Goal: Use online tool/utility: Utilize a website feature to perform a specific function

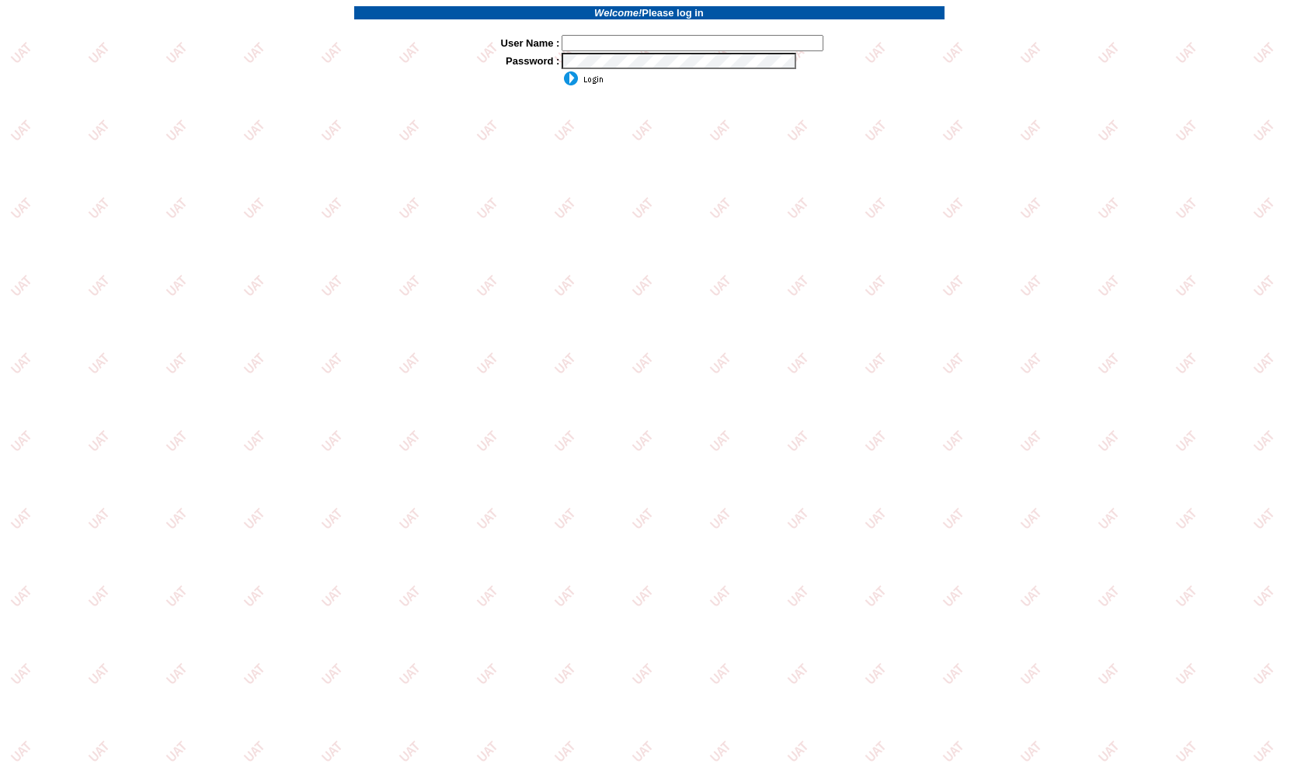
type input "jkrause"
click at [569, 76] on input "image" at bounding box center [583, 79] width 42 height 16
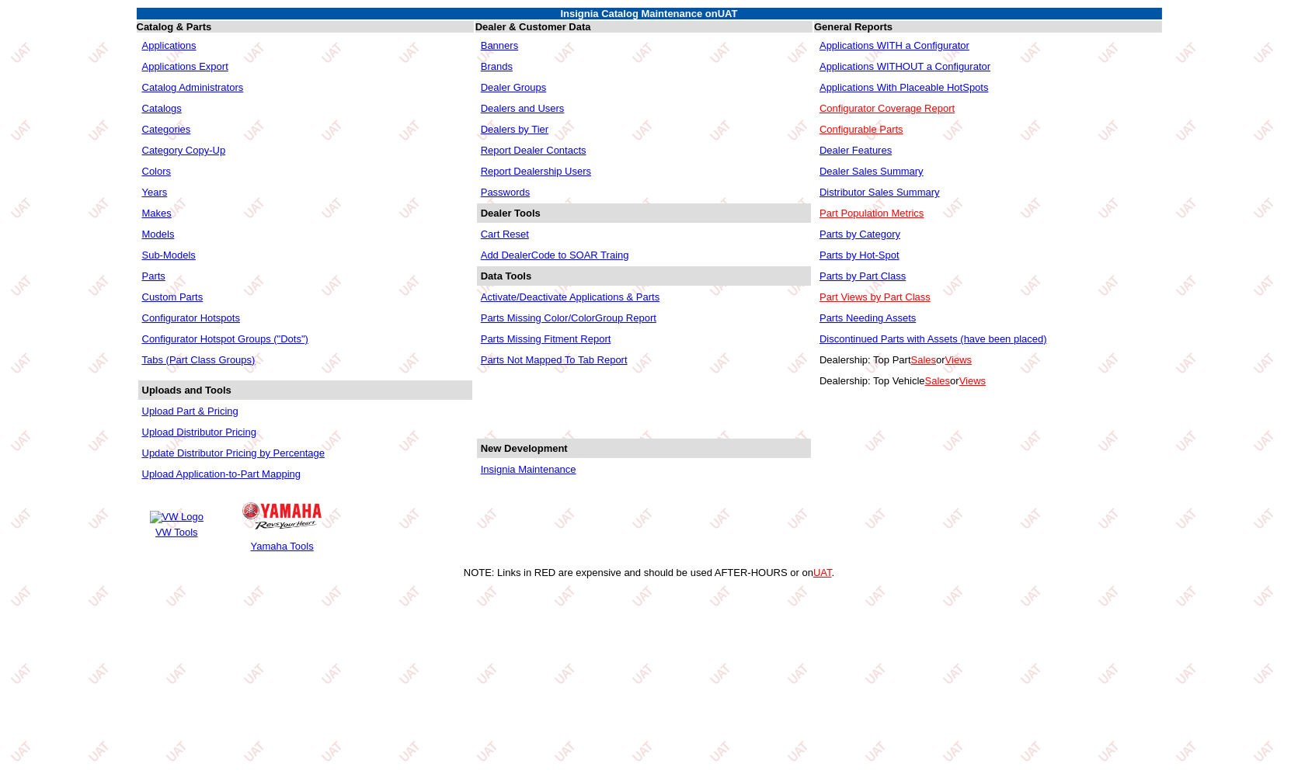
click at [913, 62] on link "Applications WITHOUT a Configurator" at bounding box center [904, 67] width 171 height 12
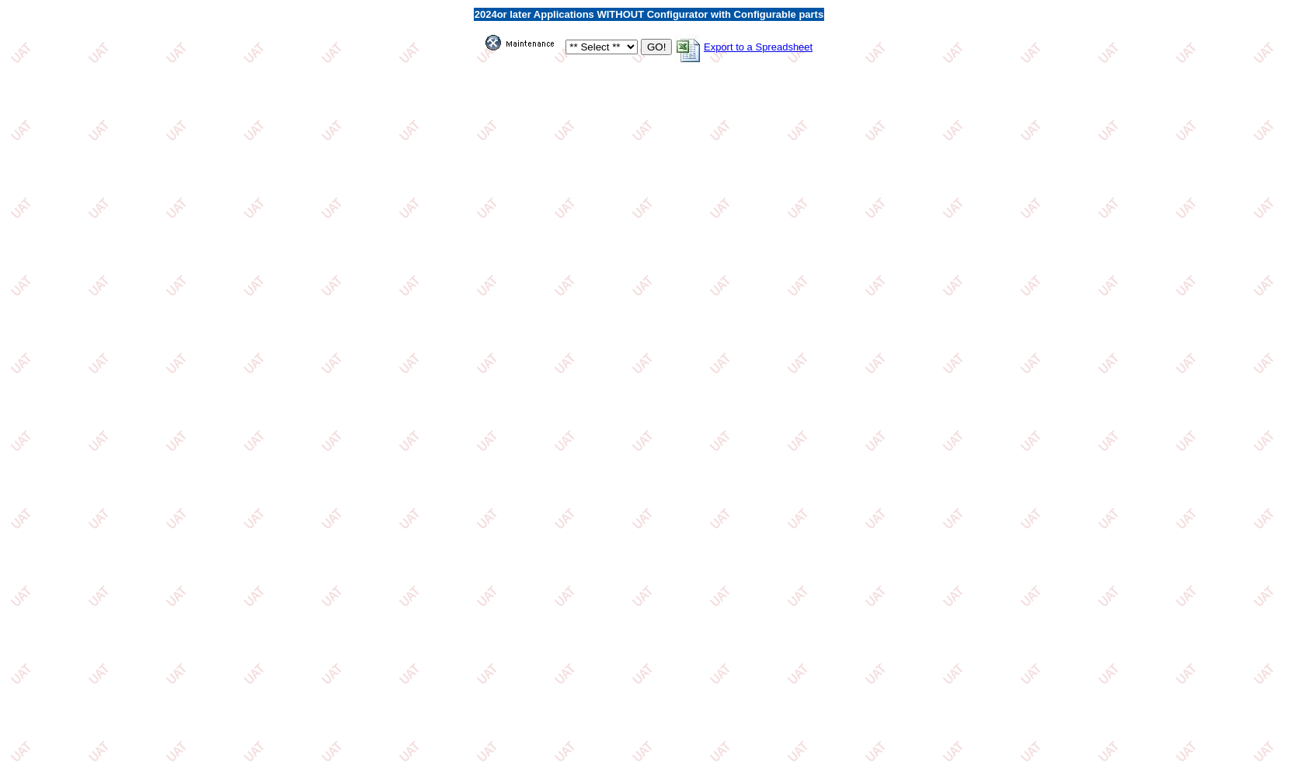
click at [590, 47] on select "** Select ** Acura Alfa Romeo Audi Bentley BMW DoubleTake [PERSON_NAME] Honda H…" at bounding box center [601, 47] width 72 height 15
select select "5"
click at [565, 40] on select "** Select ** Acura Alfa Romeo Audi Bentley BMW DoubleTake [PERSON_NAME] Honda H…" at bounding box center [601, 47] width 72 height 15
click at [659, 50] on input "GO!" at bounding box center [656, 47] width 31 height 16
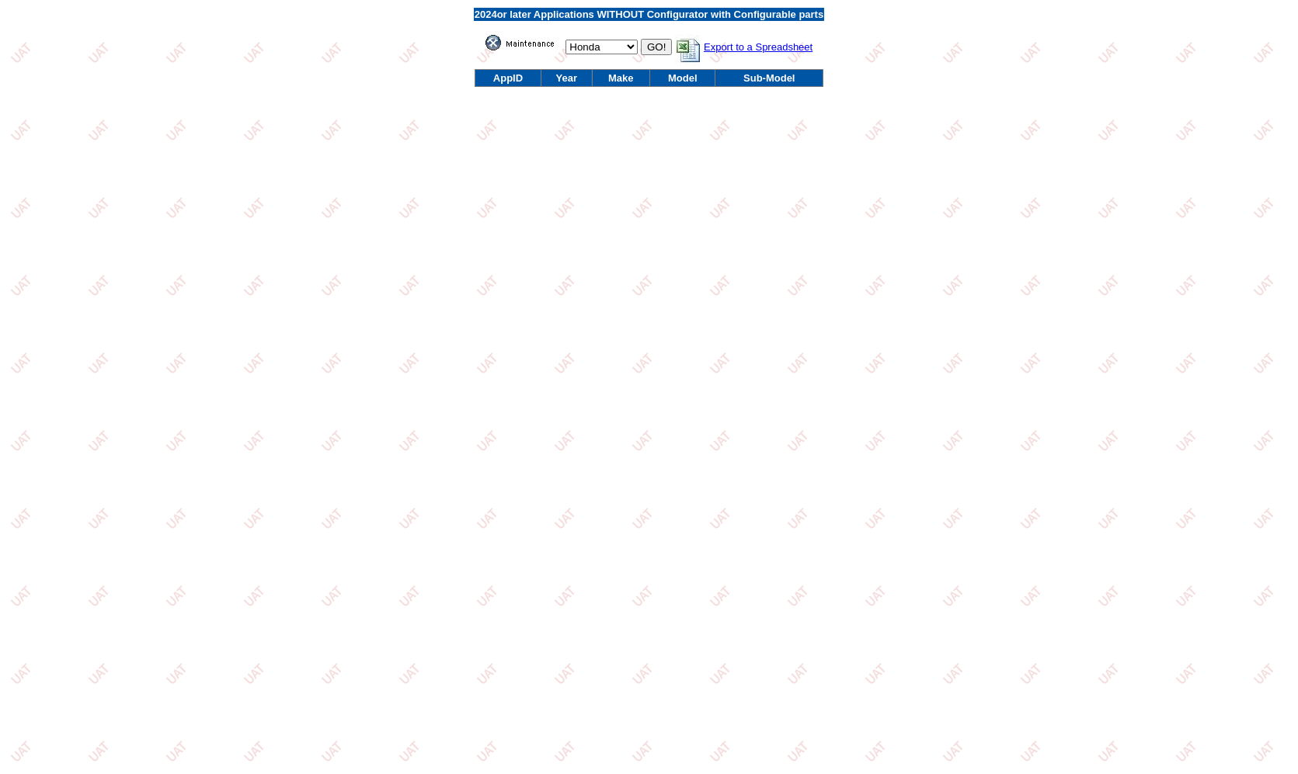
click at [508, 43] on img at bounding box center [524, 43] width 78 height 16
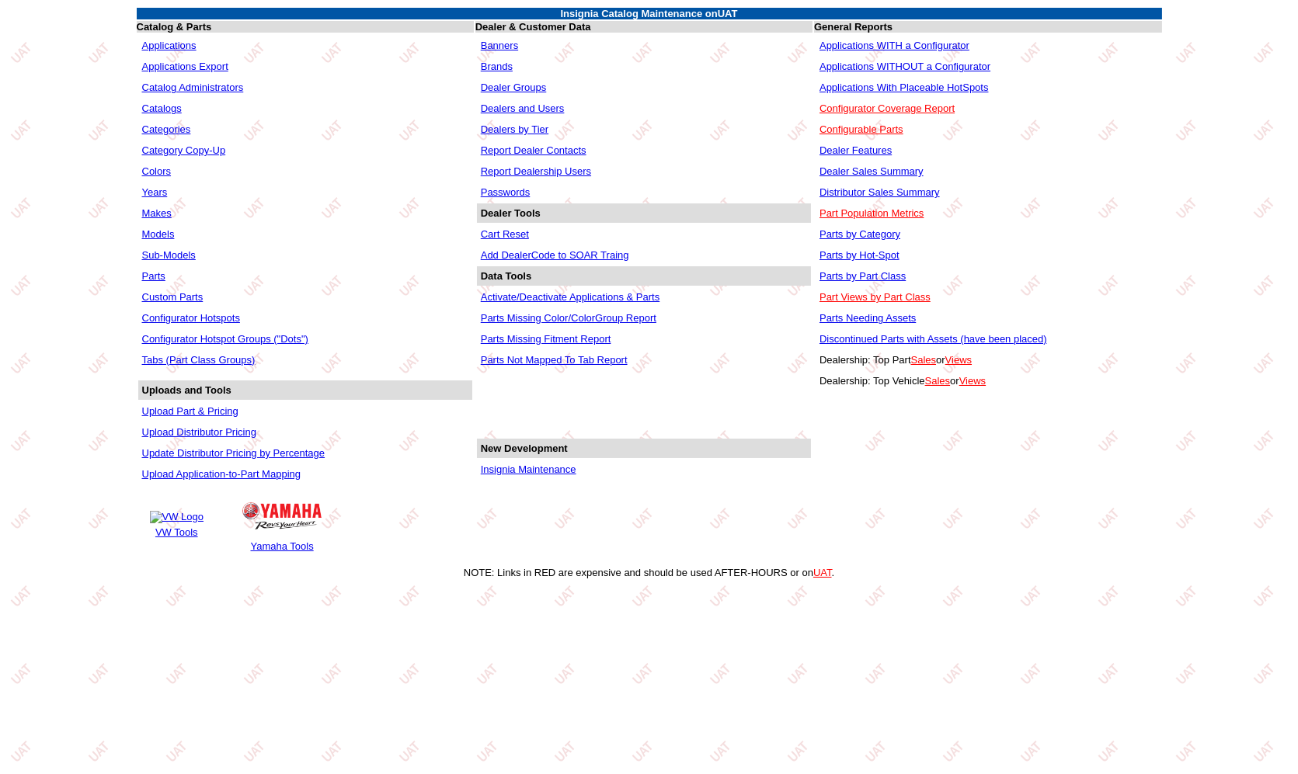
click at [906, 45] on link "Applications WITH a Configurator" at bounding box center [894, 46] width 150 height 12
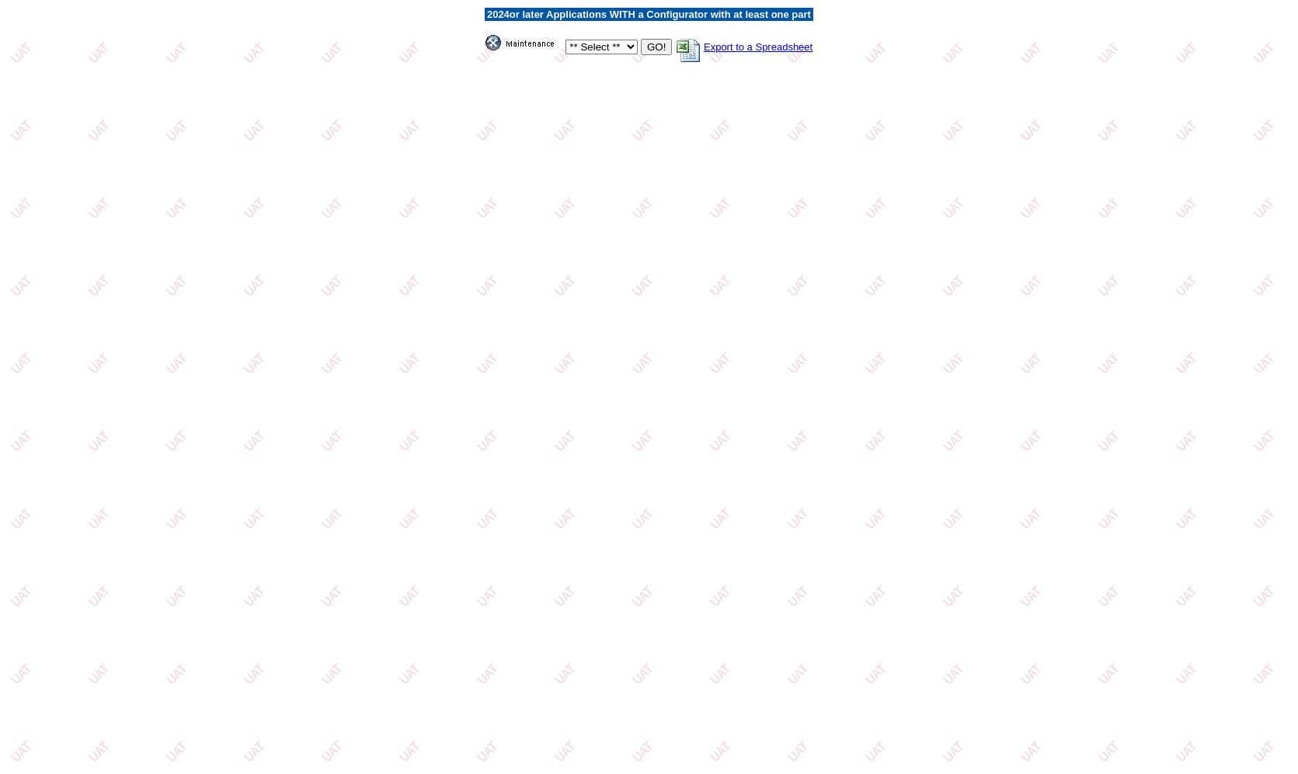
click at [606, 43] on select "** Select ** Acura Alfa Romeo Audi Bentley BMW DoubleTake Ford GM Honda Hyundai…" at bounding box center [601, 47] width 72 height 15
select select "5"
click at [565, 40] on select "** Select ** Acura Alfa Romeo Audi Bentley BMW DoubleTake Ford GM Honda Hyundai…" at bounding box center [601, 47] width 72 height 15
click at [649, 47] on input "GO!" at bounding box center [656, 47] width 31 height 16
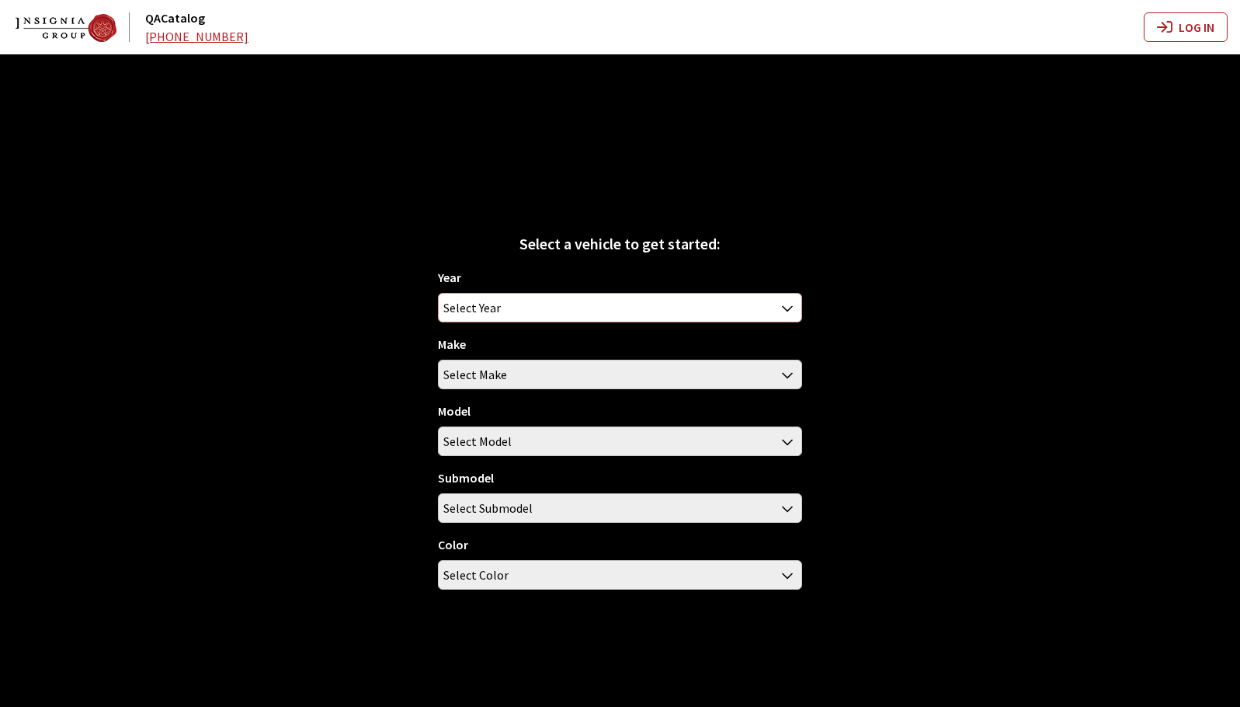
click at [726, 315] on span "Select Year" at bounding box center [620, 308] width 362 height 28
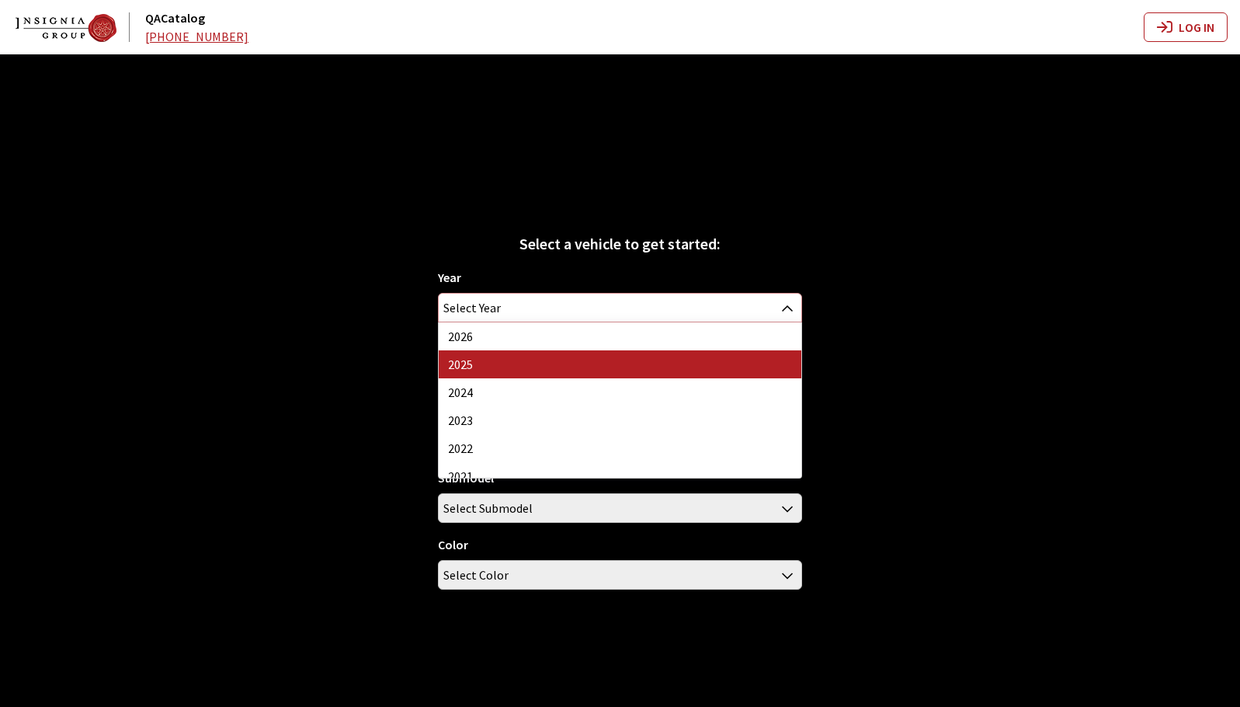
select select "43"
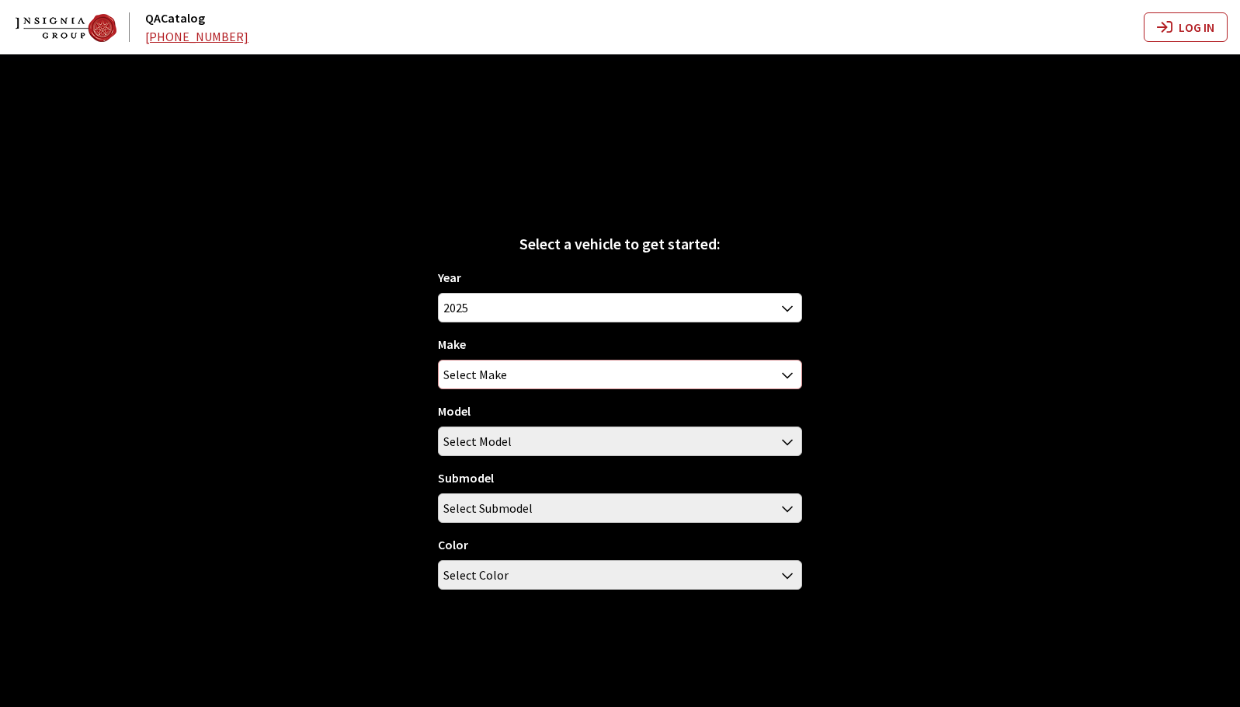
click at [592, 379] on span "Select Make" at bounding box center [620, 374] width 362 height 28
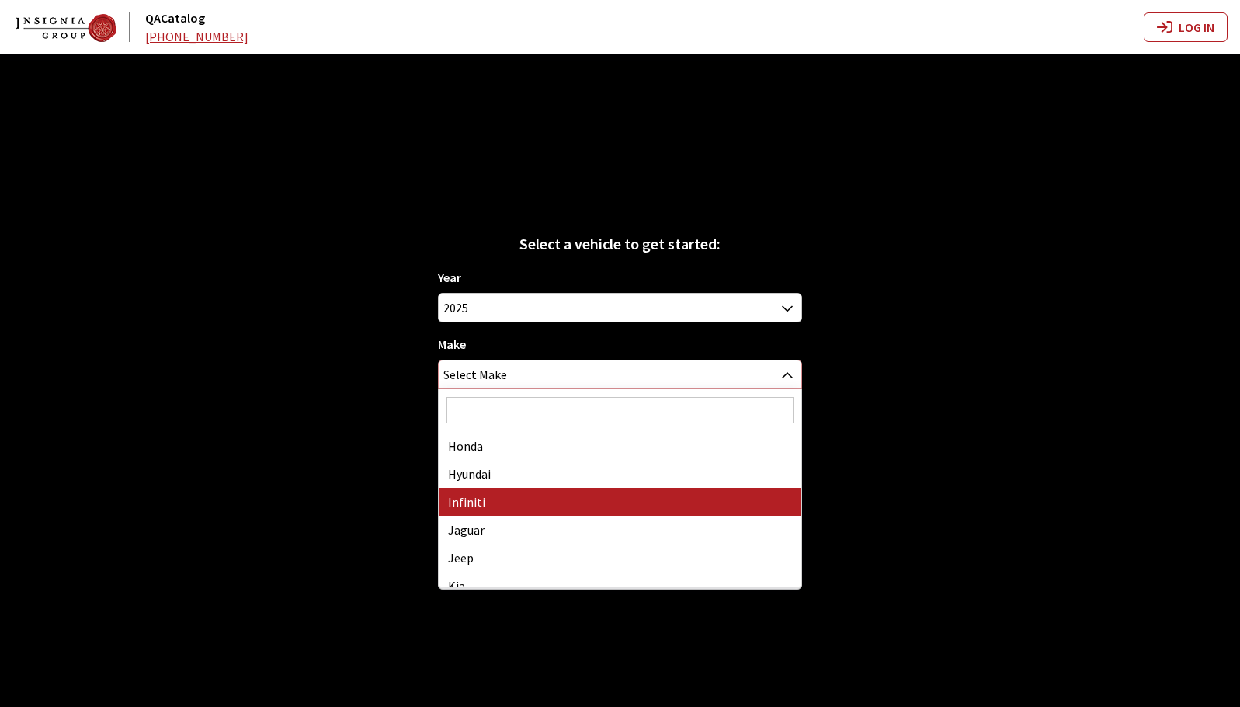
scroll to position [311, 0]
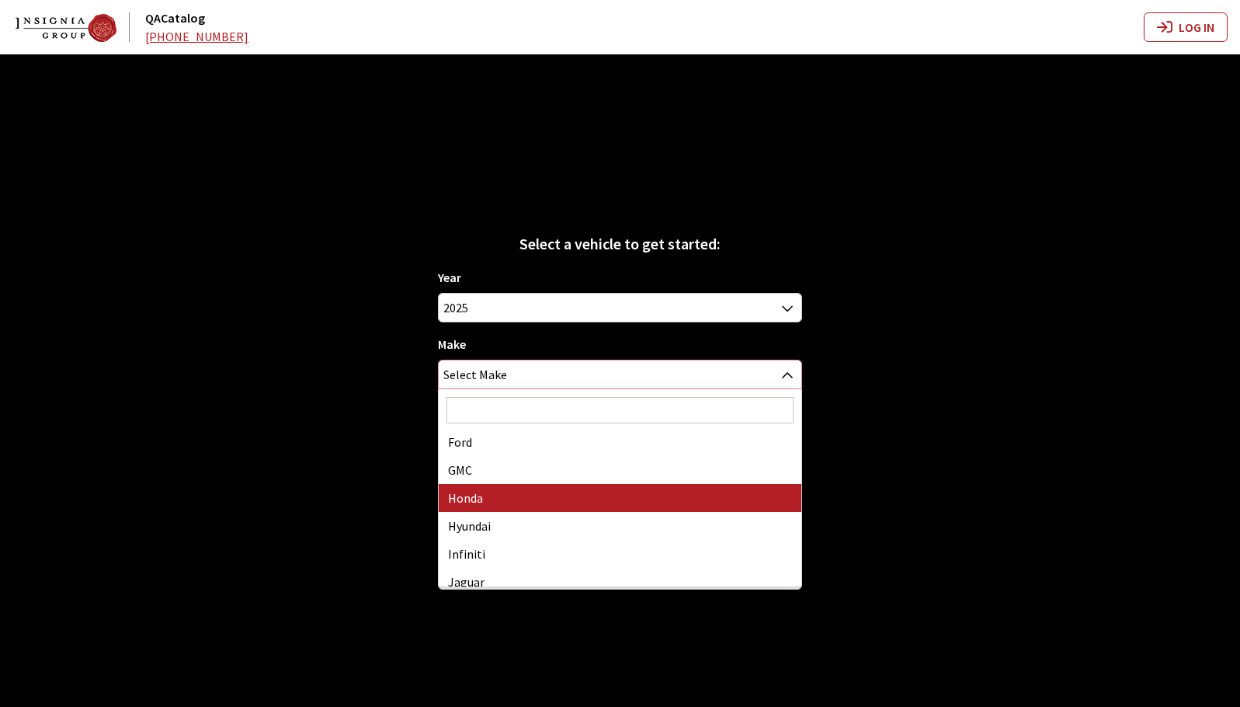
select select "19"
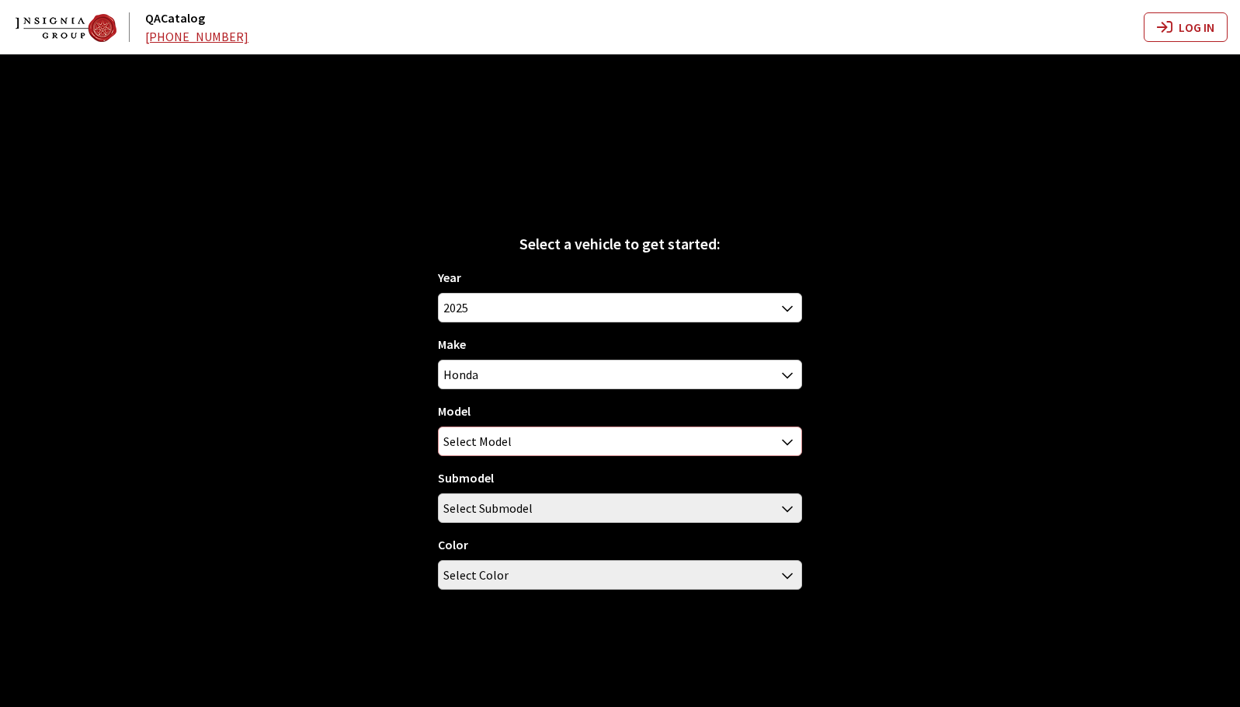
click at [617, 443] on span "Select Model" at bounding box center [620, 441] width 362 height 28
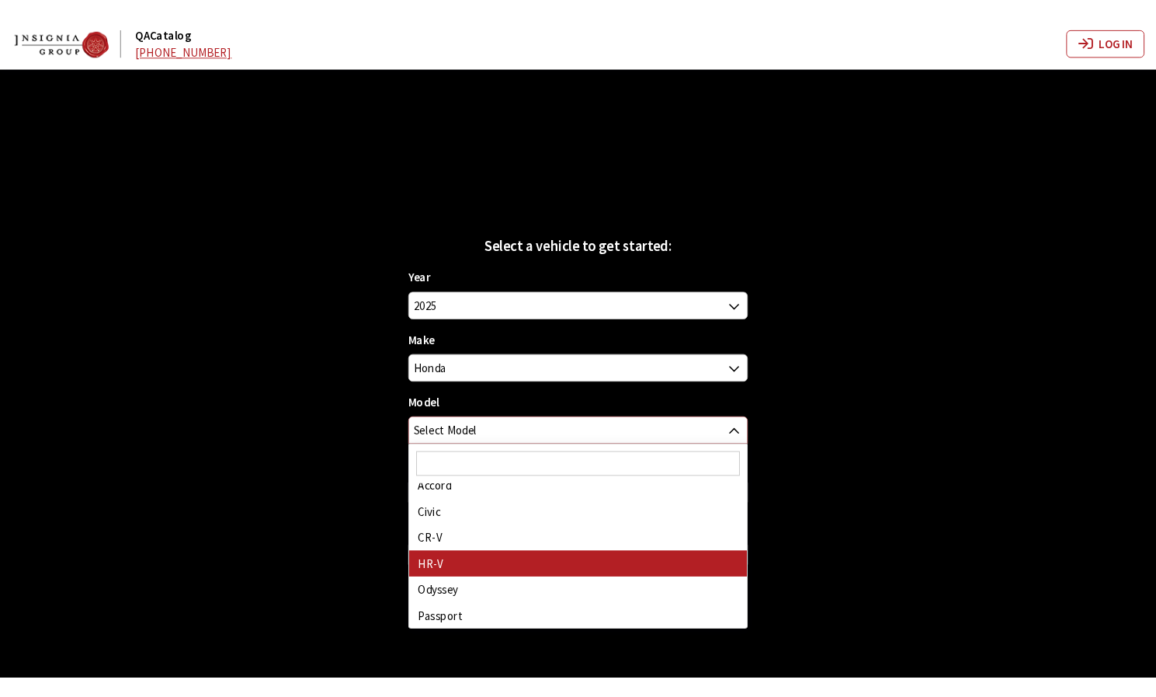
scroll to position [0, 0]
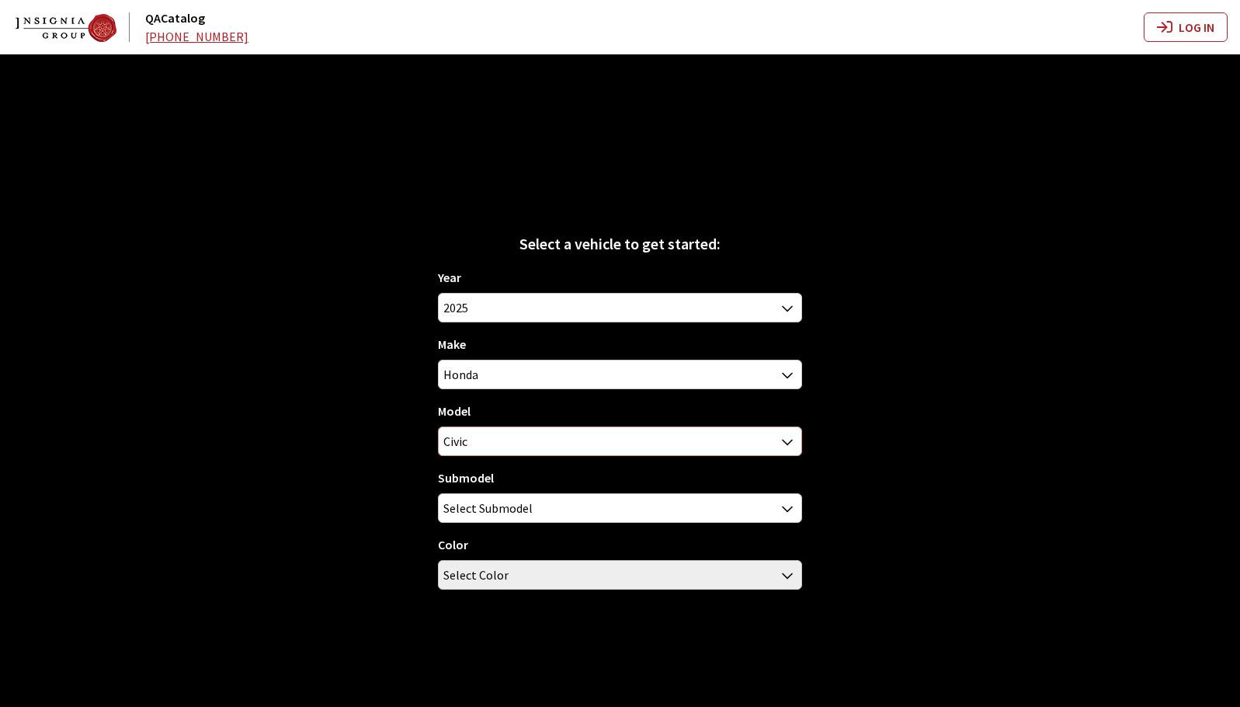
select select "230"
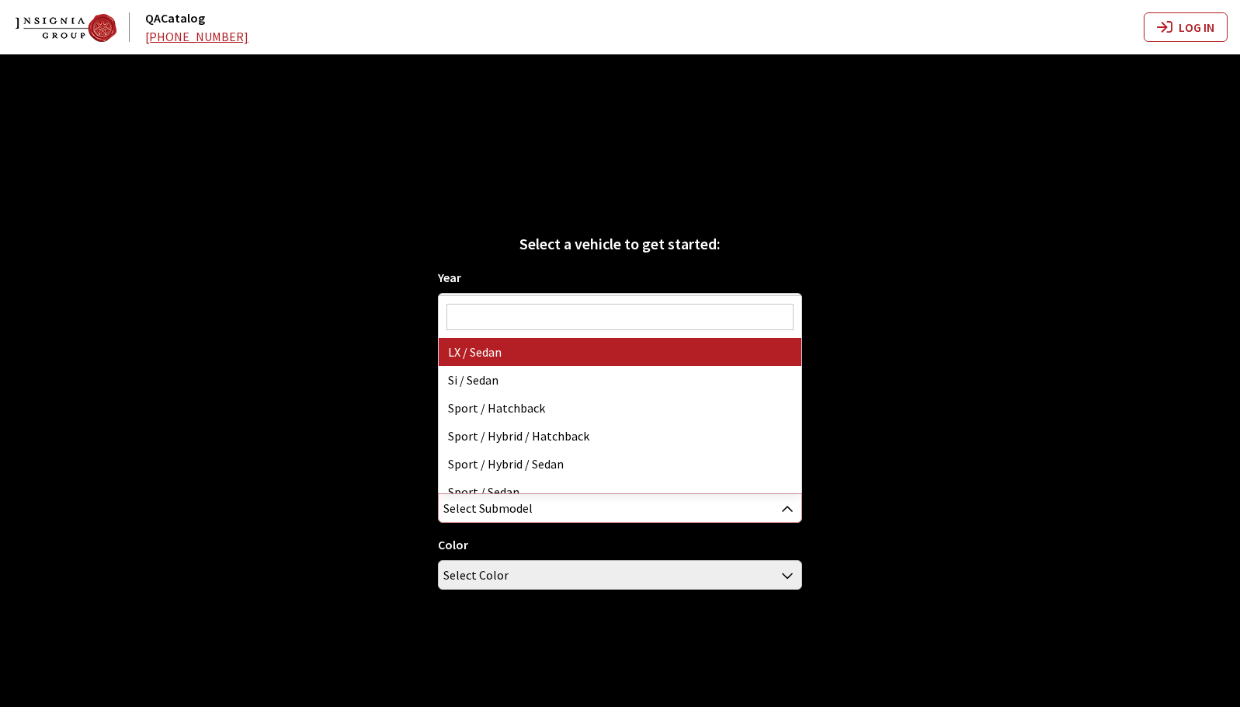
click at [567, 495] on span "Select Submodel" at bounding box center [620, 508] width 362 height 28
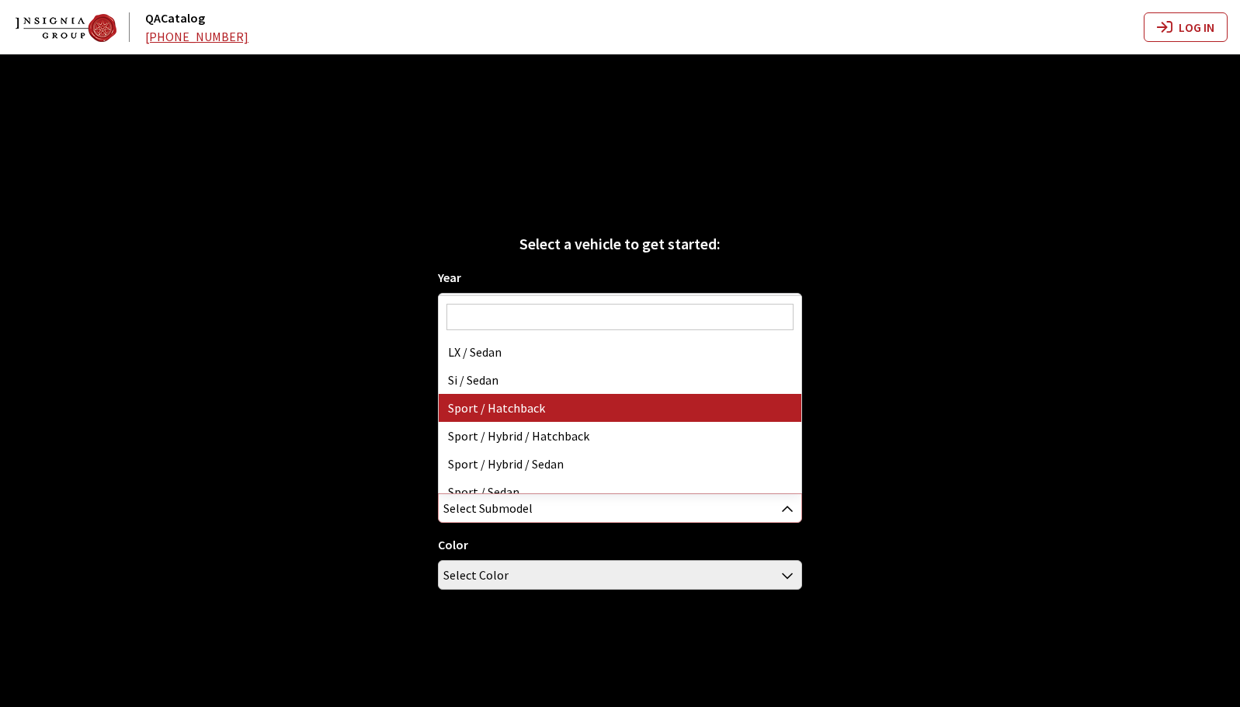
select select "3421"
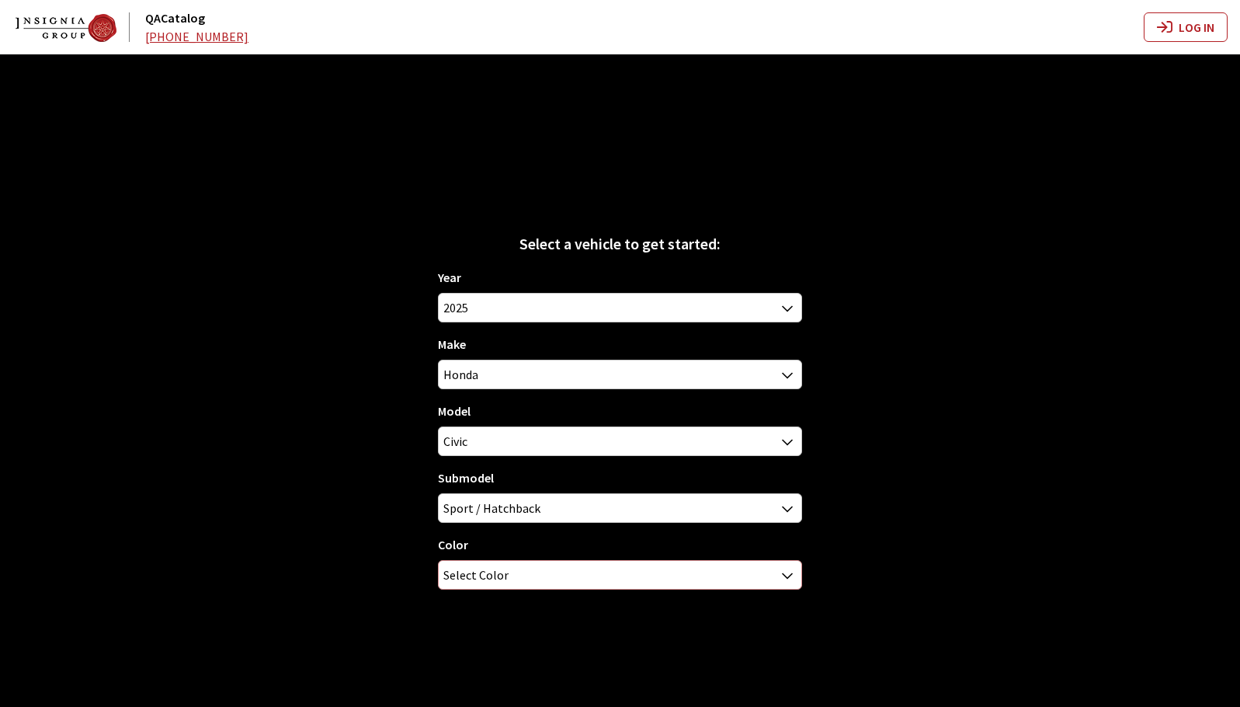
click at [551, 574] on span "Select Color" at bounding box center [620, 575] width 362 height 28
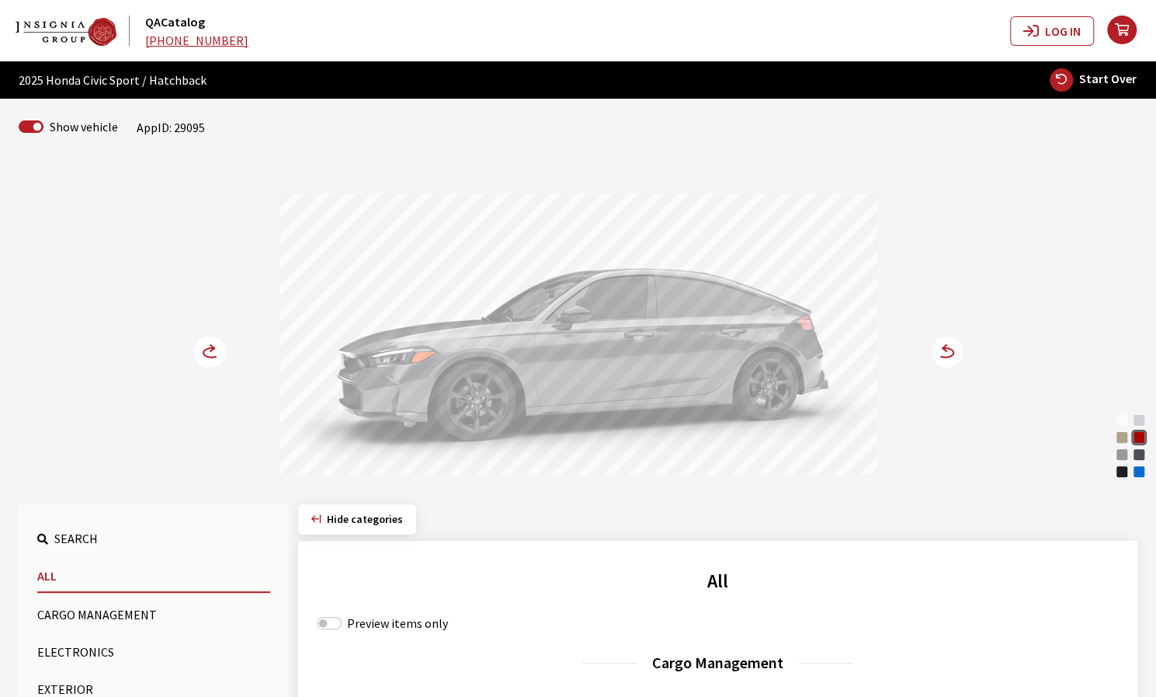
click at [949, 350] on circle at bounding box center [947, 351] width 31 height 31
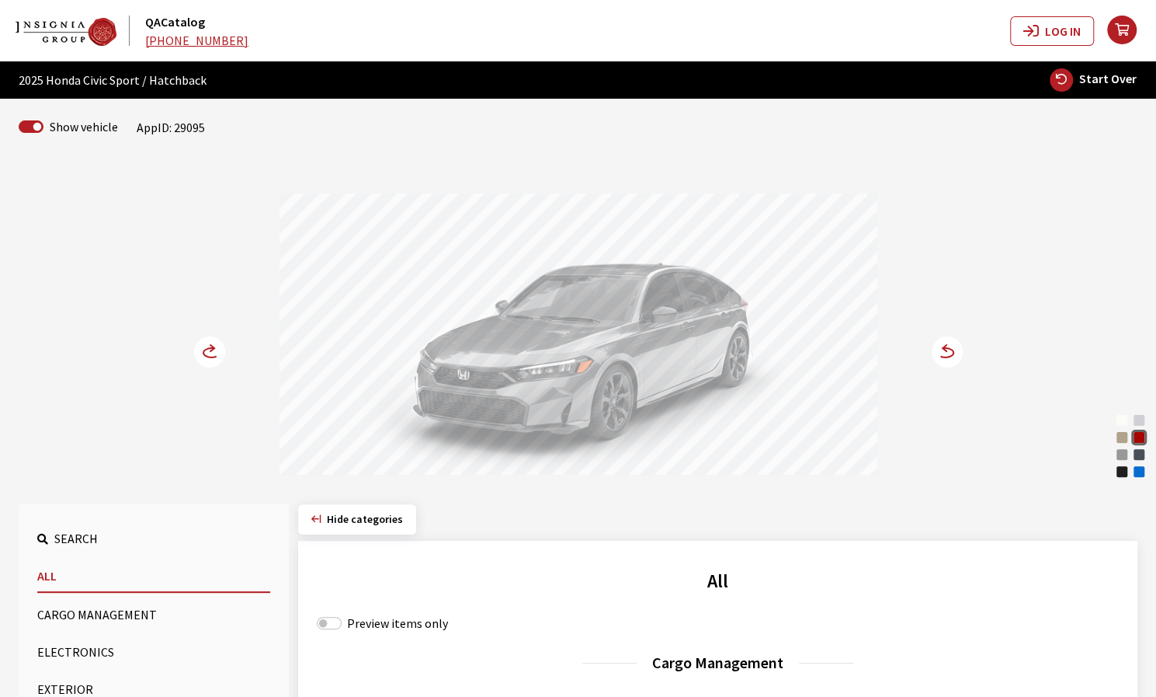
click at [214, 350] on icon at bounding box center [219, 352] width 11 height 13
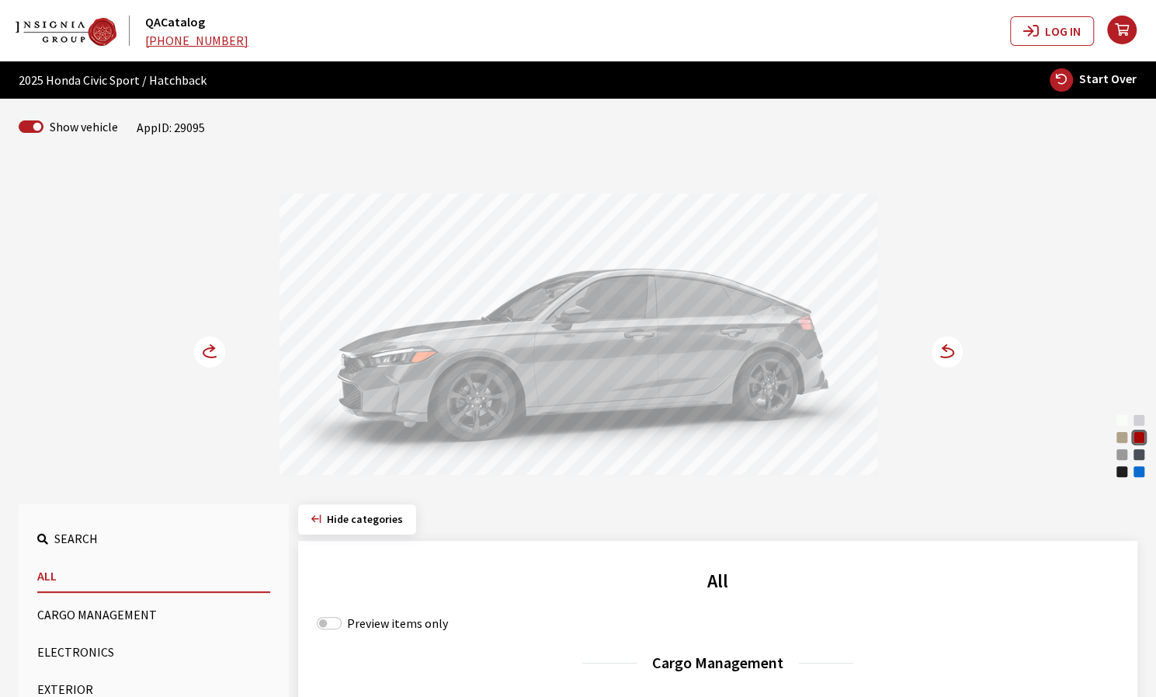
click at [207, 344] on circle at bounding box center [209, 351] width 31 height 31
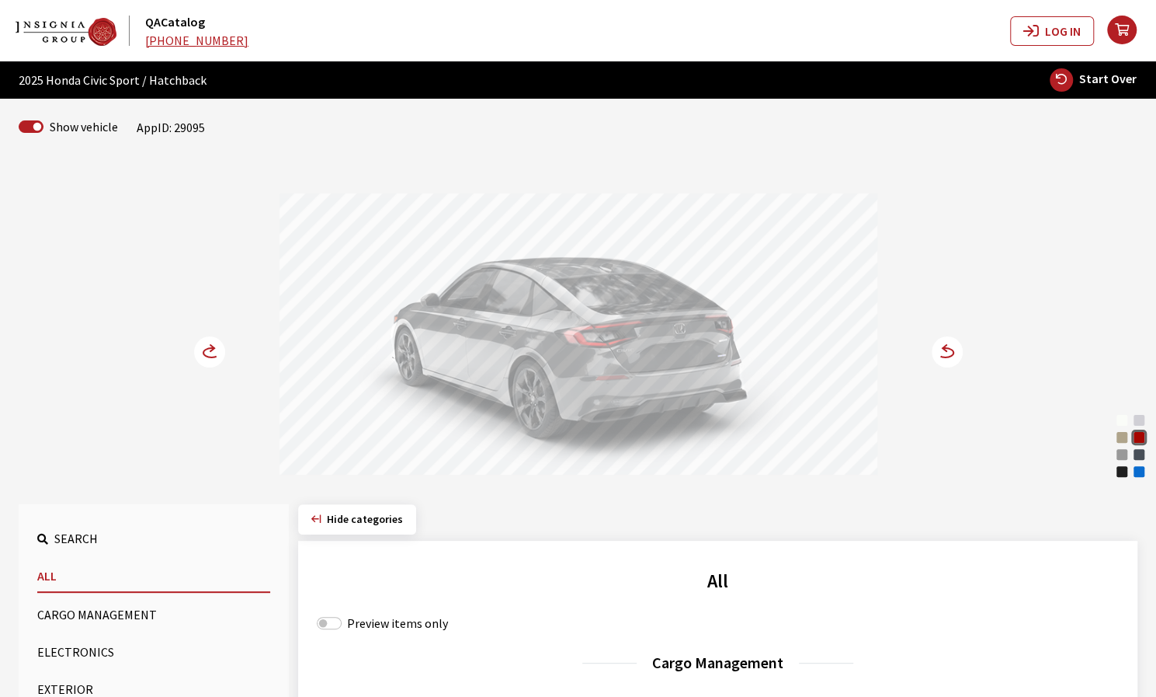
click at [1094, 85] on span "Start Over" at bounding box center [1108, 79] width 57 height 16
select select
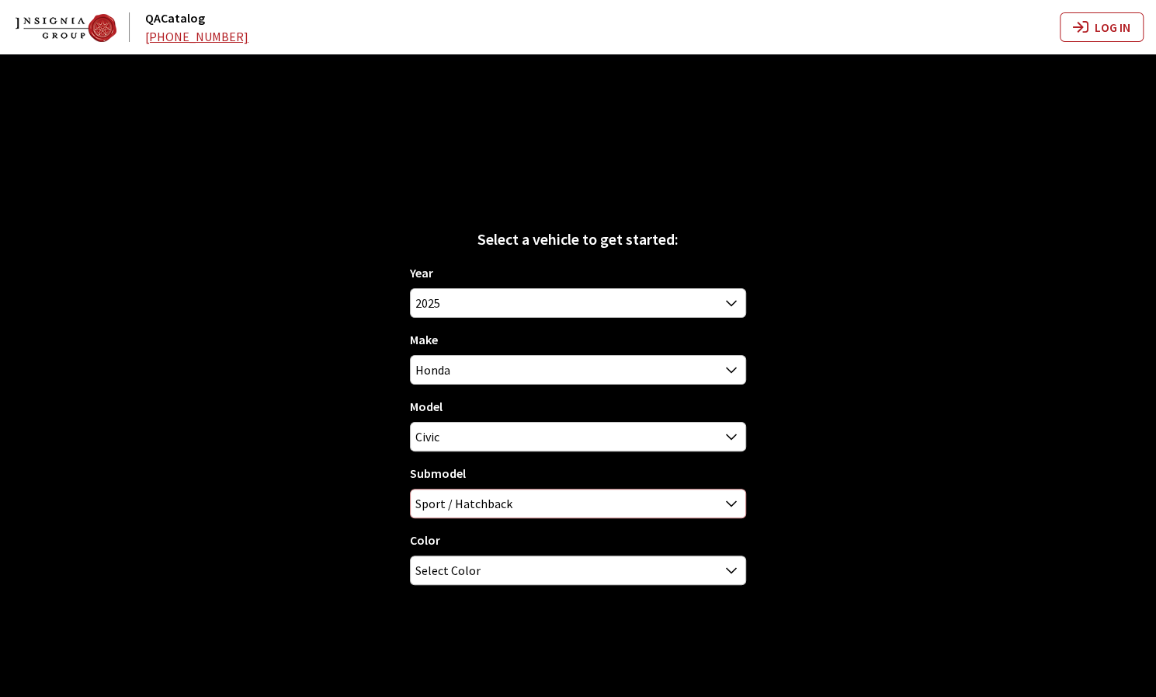
click at [536, 506] on span "Sport / Hatchback" at bounding box center [578, 503] width 334 height 28
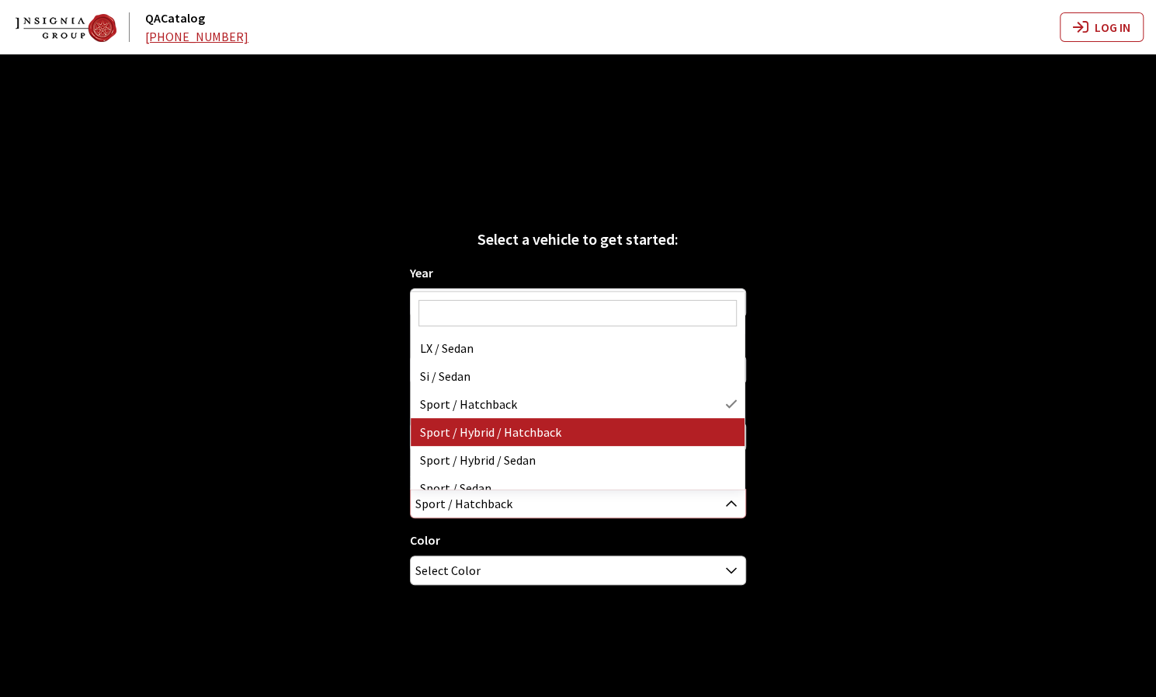
select select "4564"
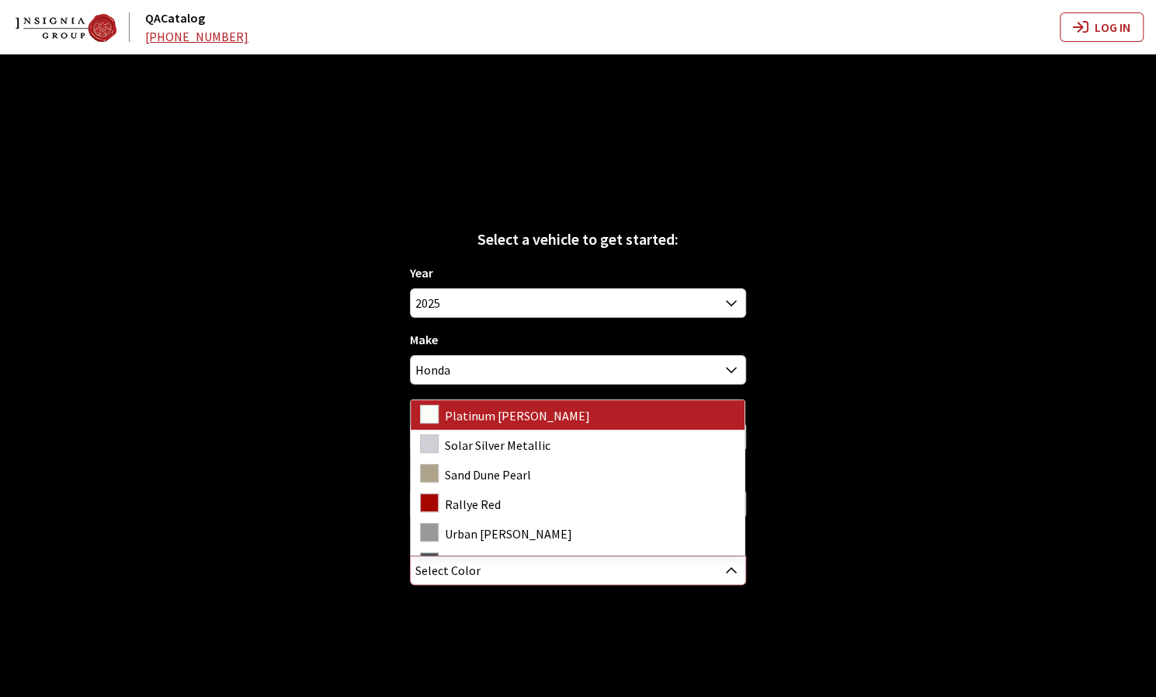
click at [555, 583] on span "Select Color" at bounding box center [578, 570] width 336 height 30
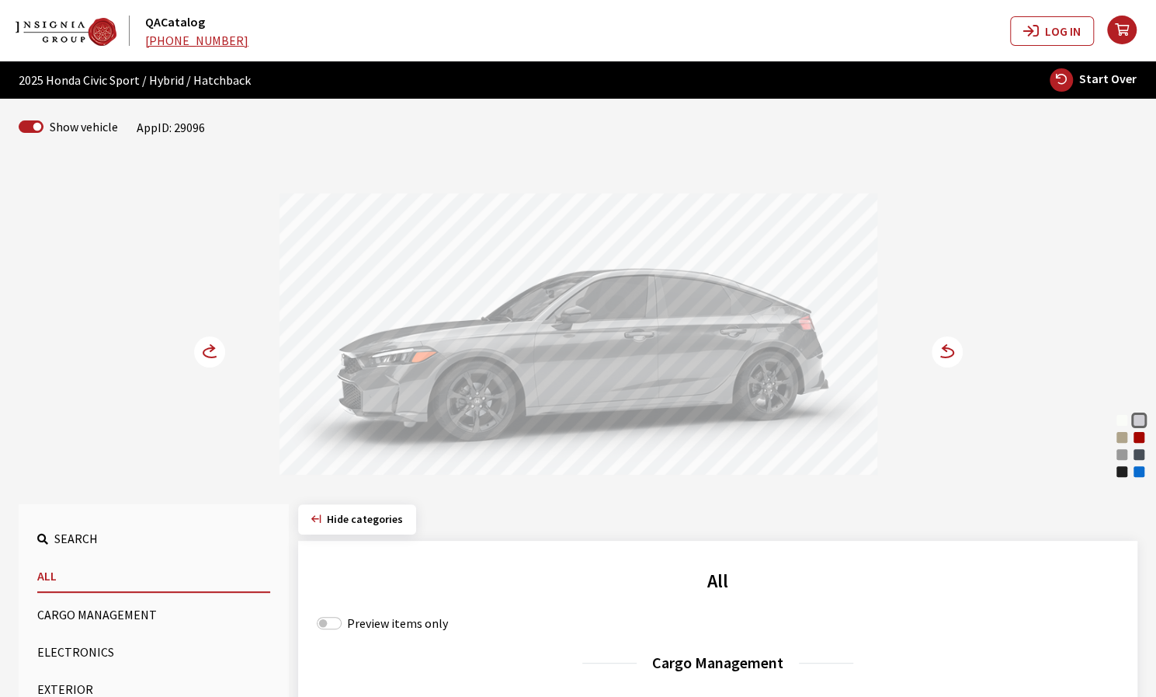
click at [942, 355] on icon at bounding box center [945, 352] width 16 height 9
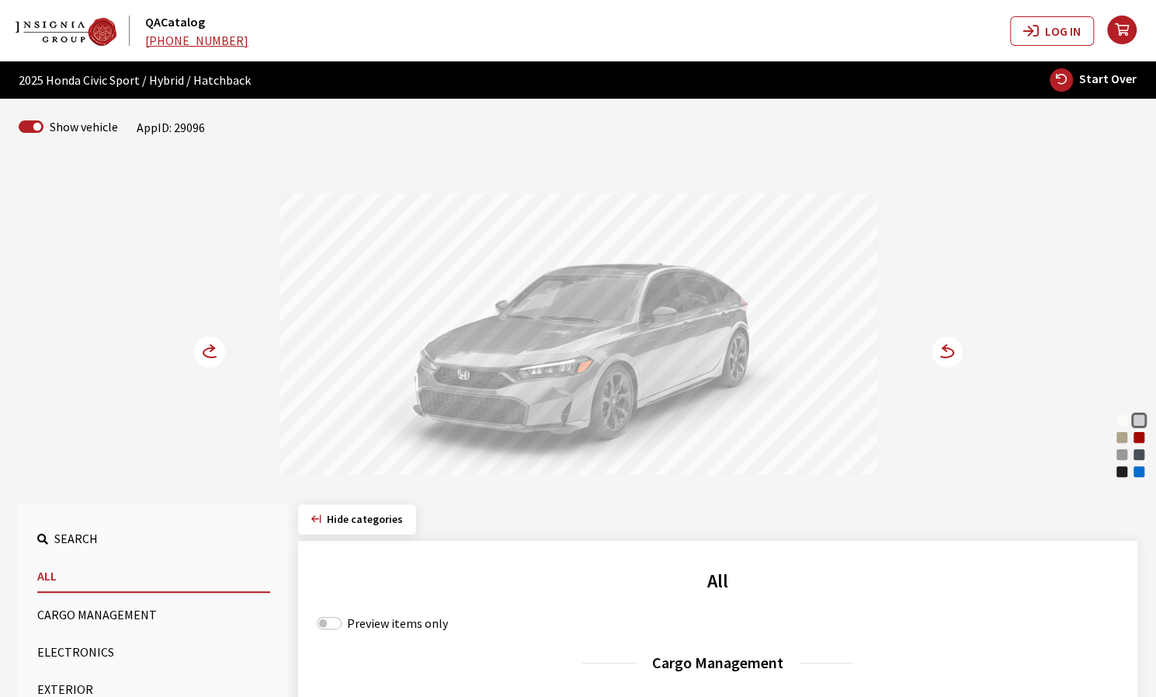
click at [205, 353] on circle at bounding box center [209, 351] width 31 height 31
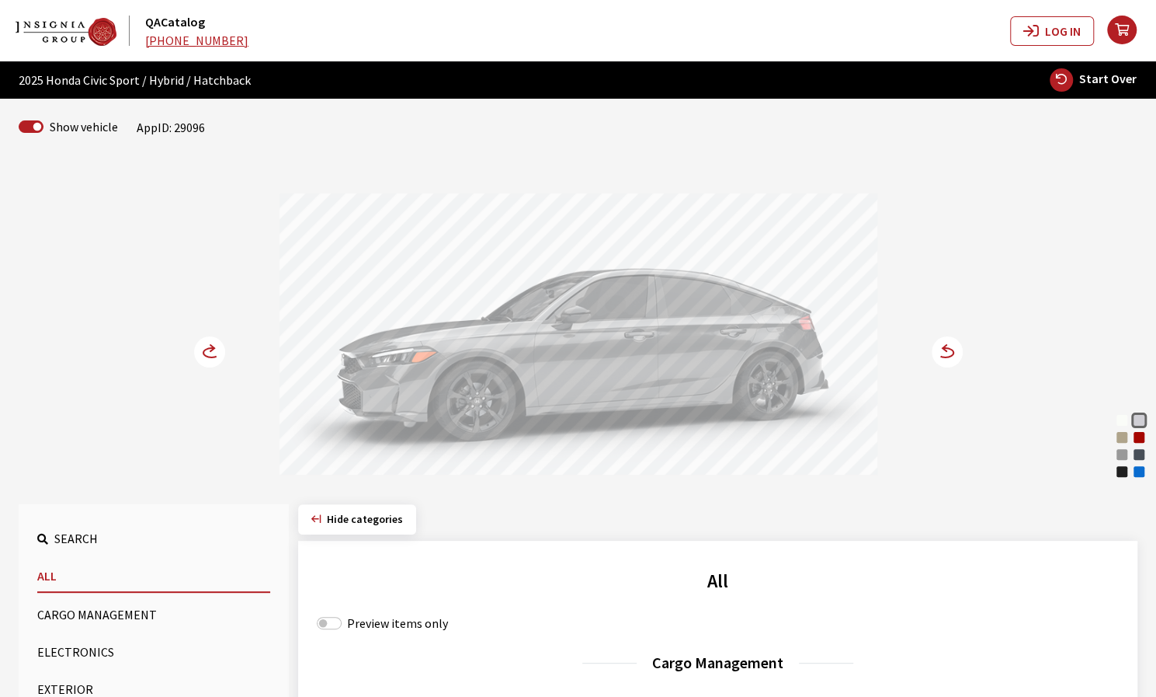
click at [202, 353] on circle at bounding box center [209, 351] width 31 height 31
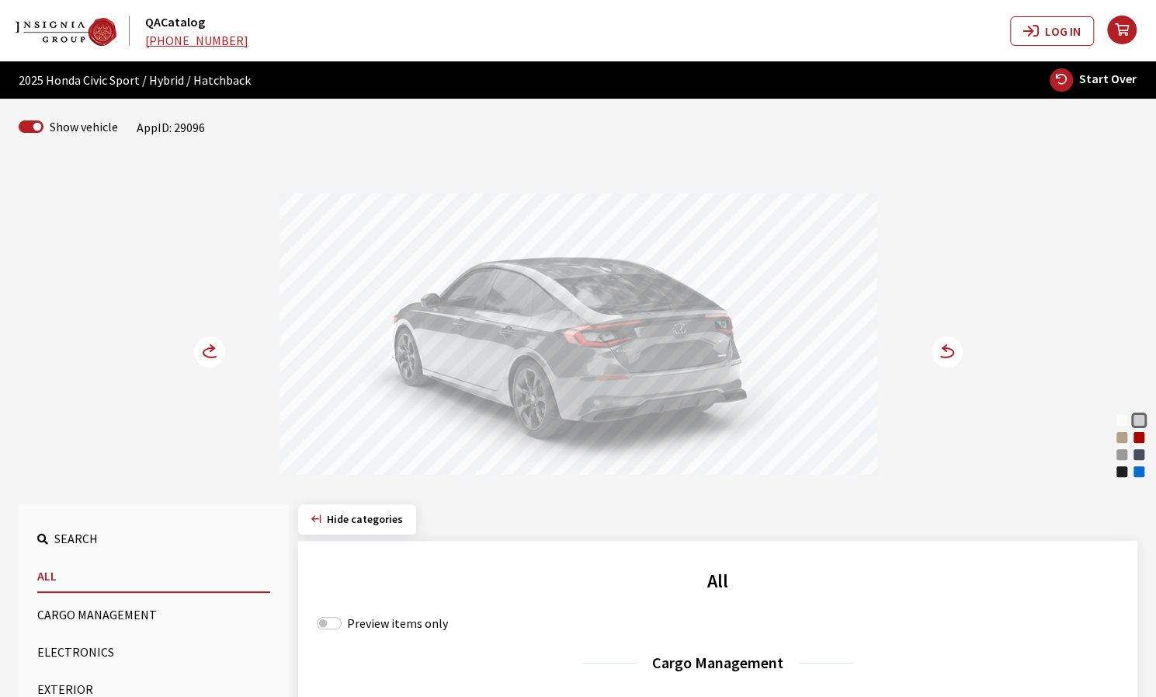
click at [1087, 82] on span "Start Over" at bounding box center [1108, 79] width 57 height 16
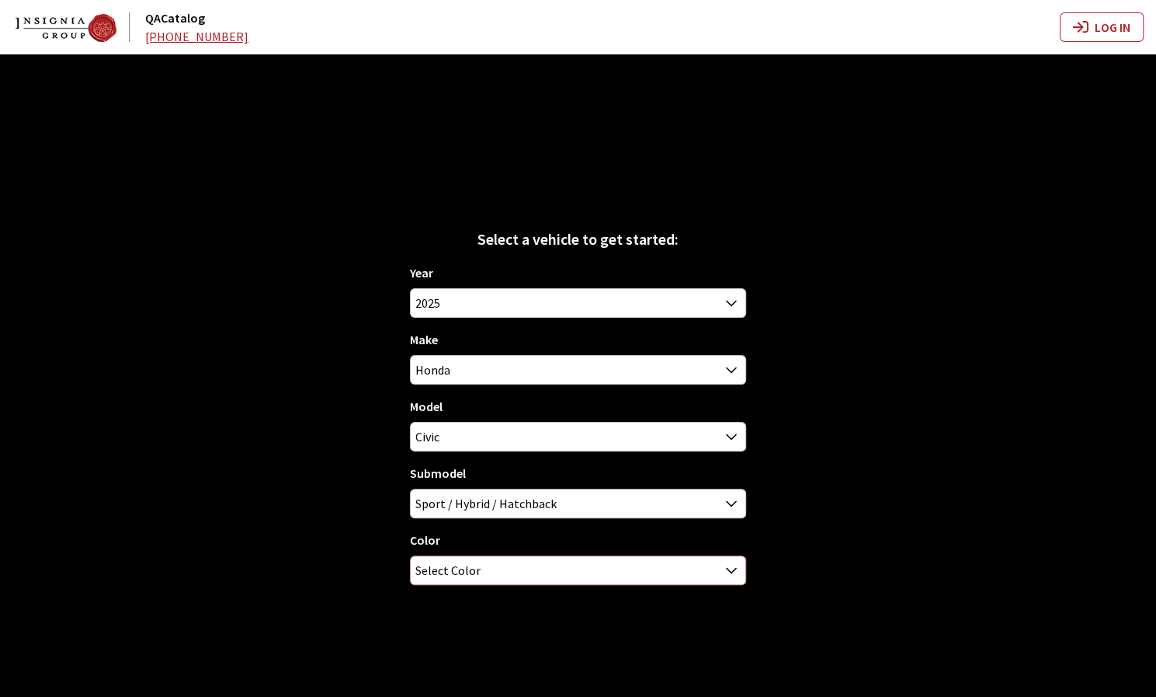
click at [583, 571] on span "Select Color" at bounding box center [578, 570] width 334 height 28
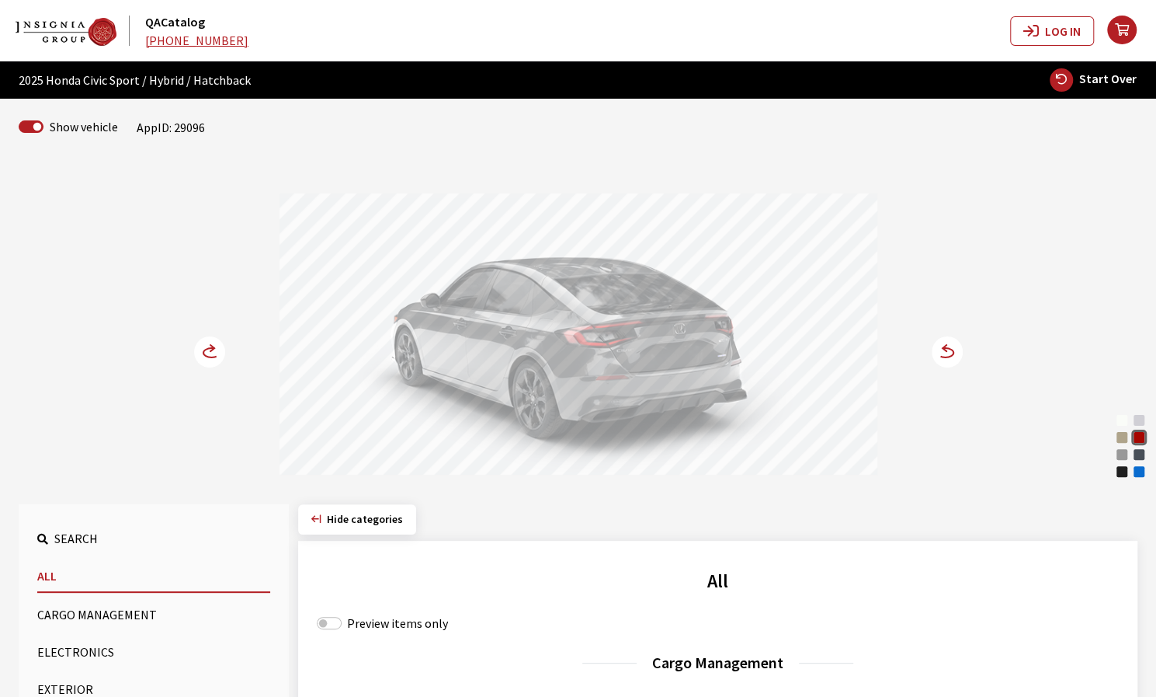
click at [951, 351] on circle at bounding box center [947, 351] width 31 height 31
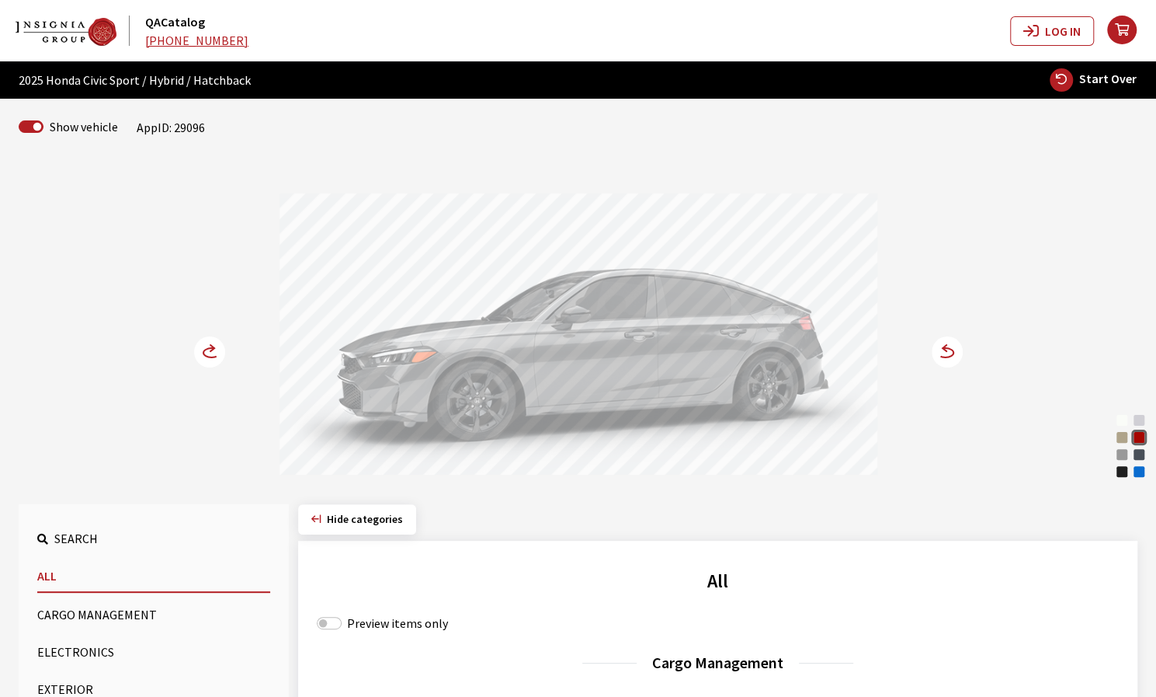
click at [951, 351] on circle at bounding box center [947, 351] width 31 height 31
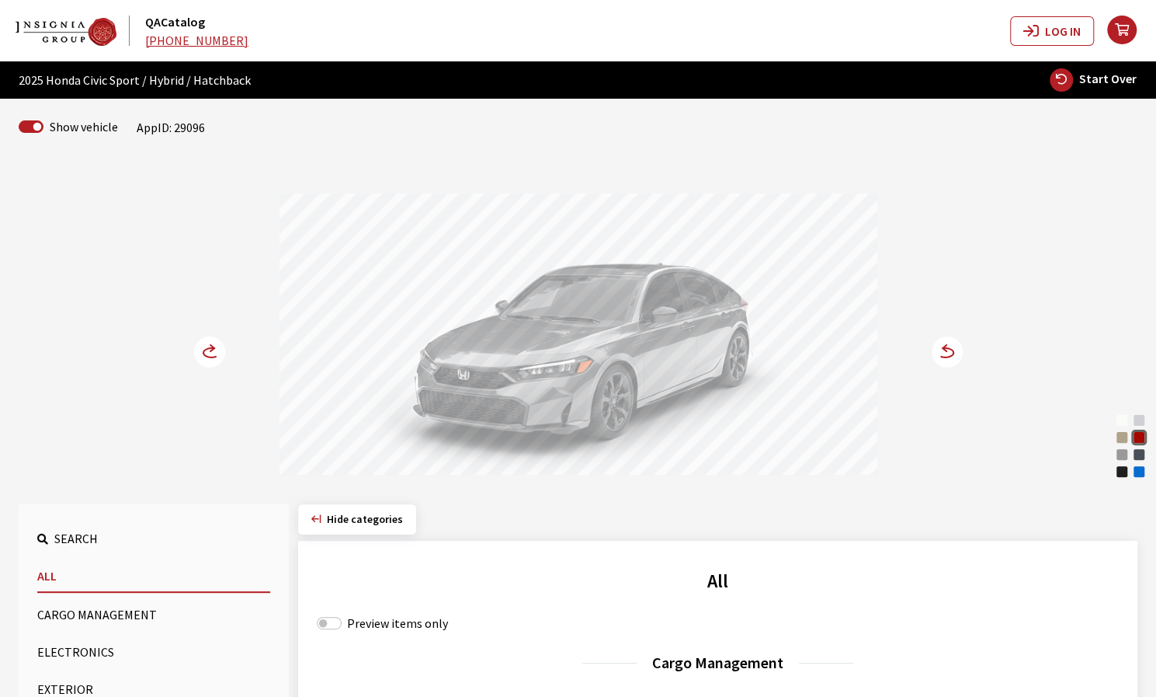
click at [1098, 86] on span "Start Over" at bounding box center [1108, 79] width 57 height 16
select select
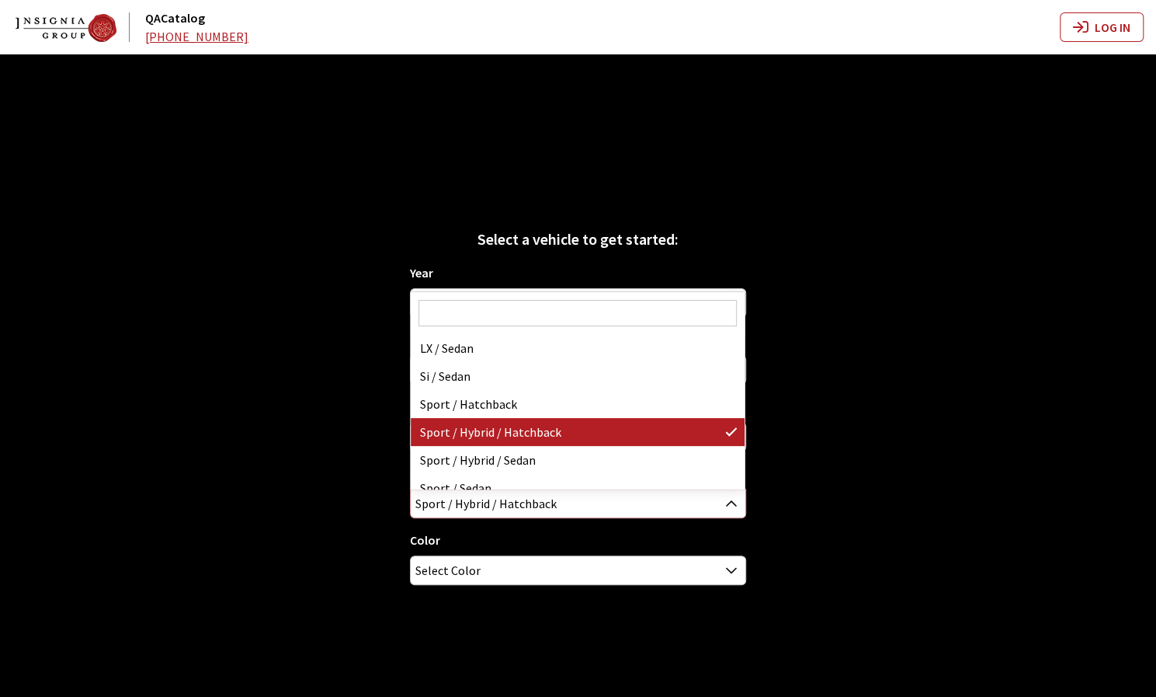
click at [652, 507] on span "Sport / Hybrid / Hatchback" at bounding box center [578, 503] width 334 height 28
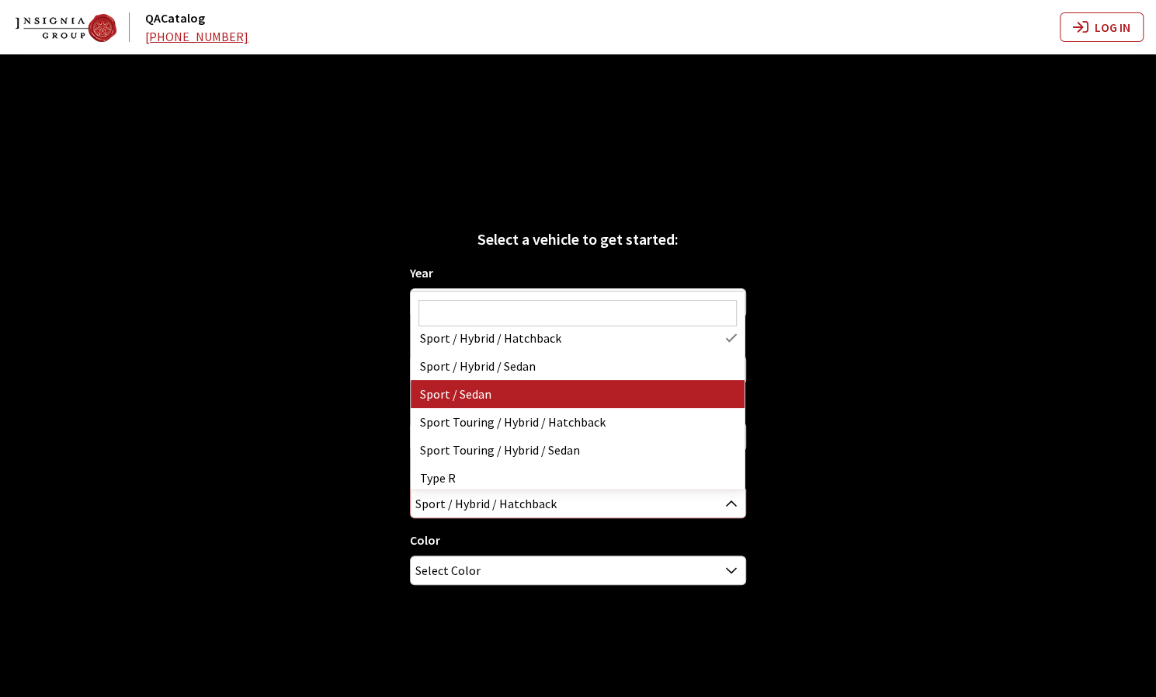
scroll to position [96, 0]
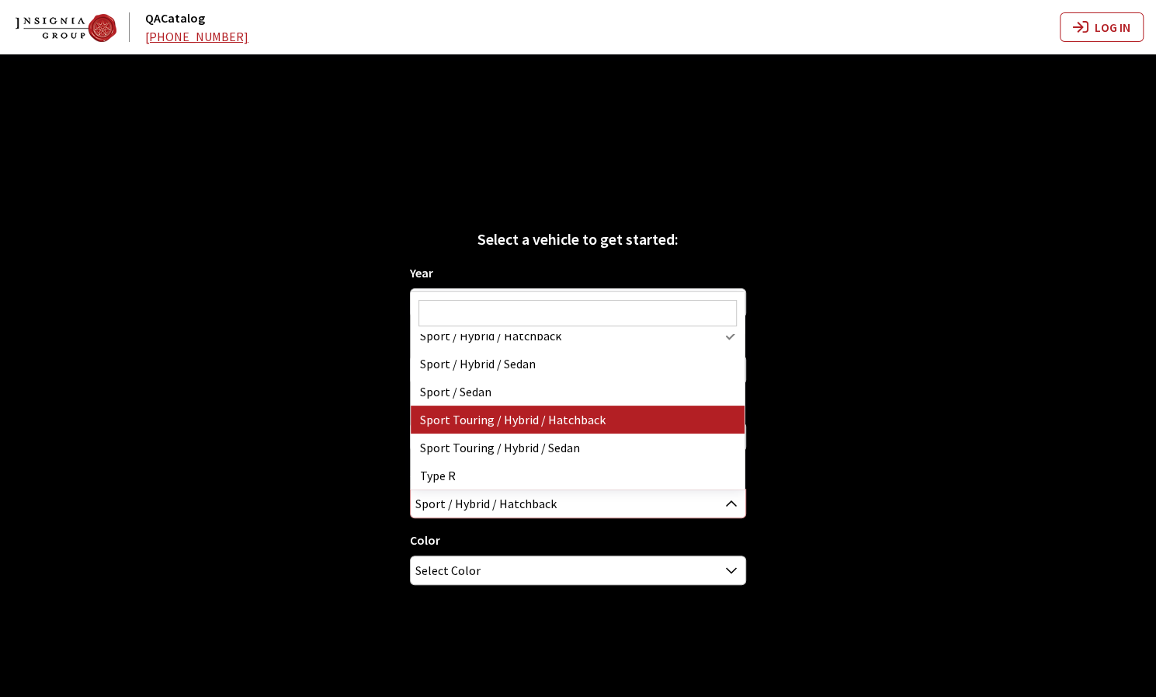
select select "4565"
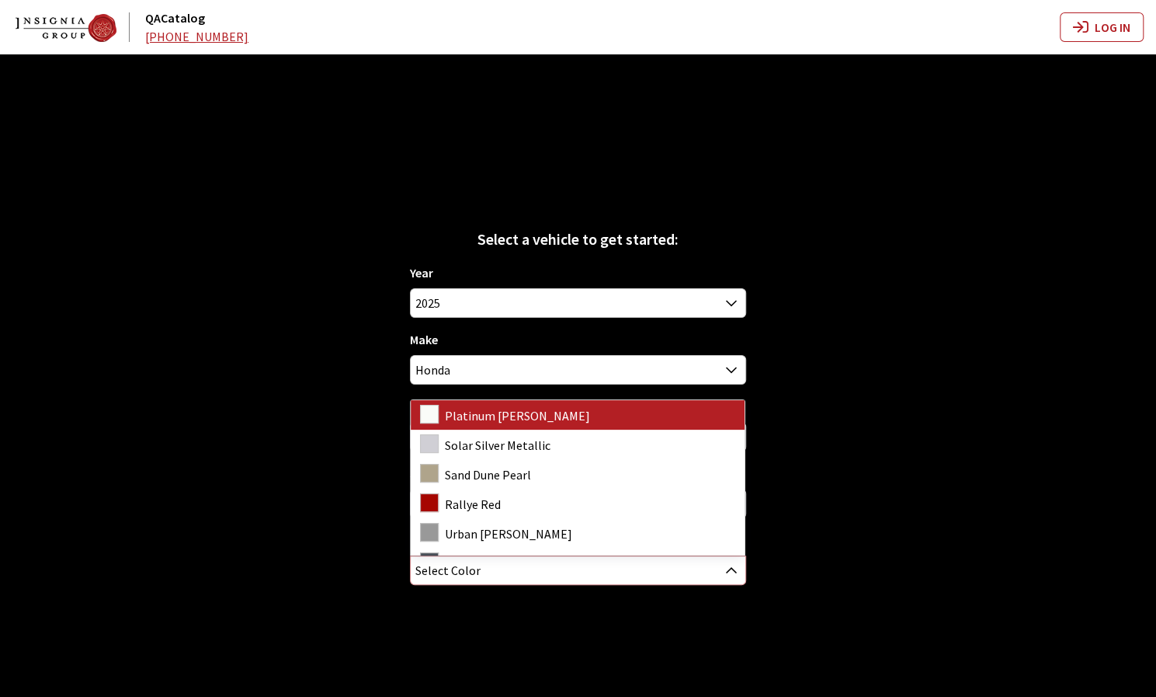
click at [638, 571] on span "Select Color" at bounding box center [578, 570] width 334 height 28
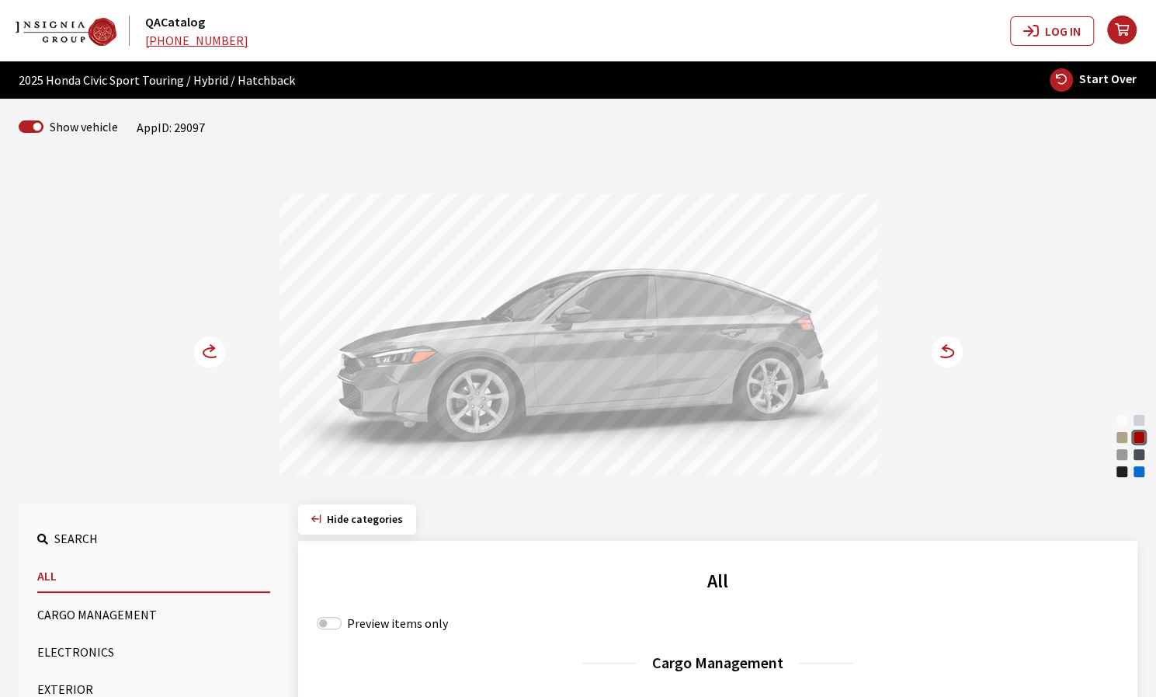
drag, startPoint x: 634, startPoint y: 374, endPoint x: 723, endPoint y: 381, distance: 89.7
click at [704, 377] on div at bounding box center [579, 336] width 598 height 286
click at [955, 359] on circle at bounding box center [947, 351] width 31 height 31
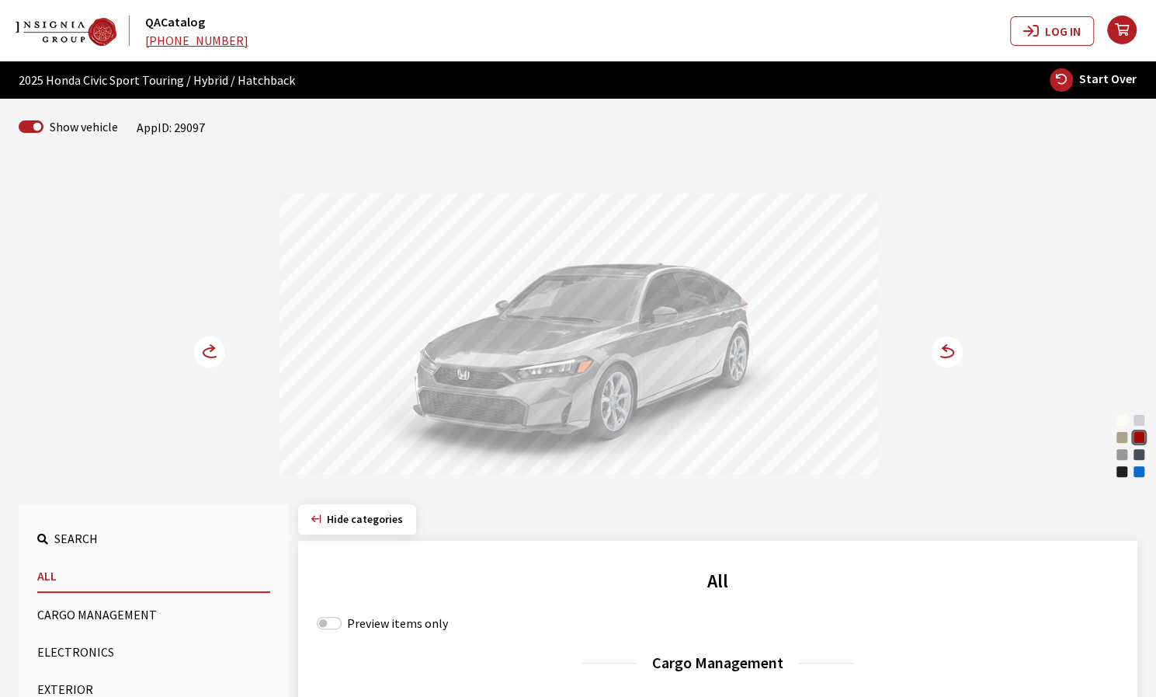
click at [213, 351] on circle at bounding box center [209, 351] width 31 height 31
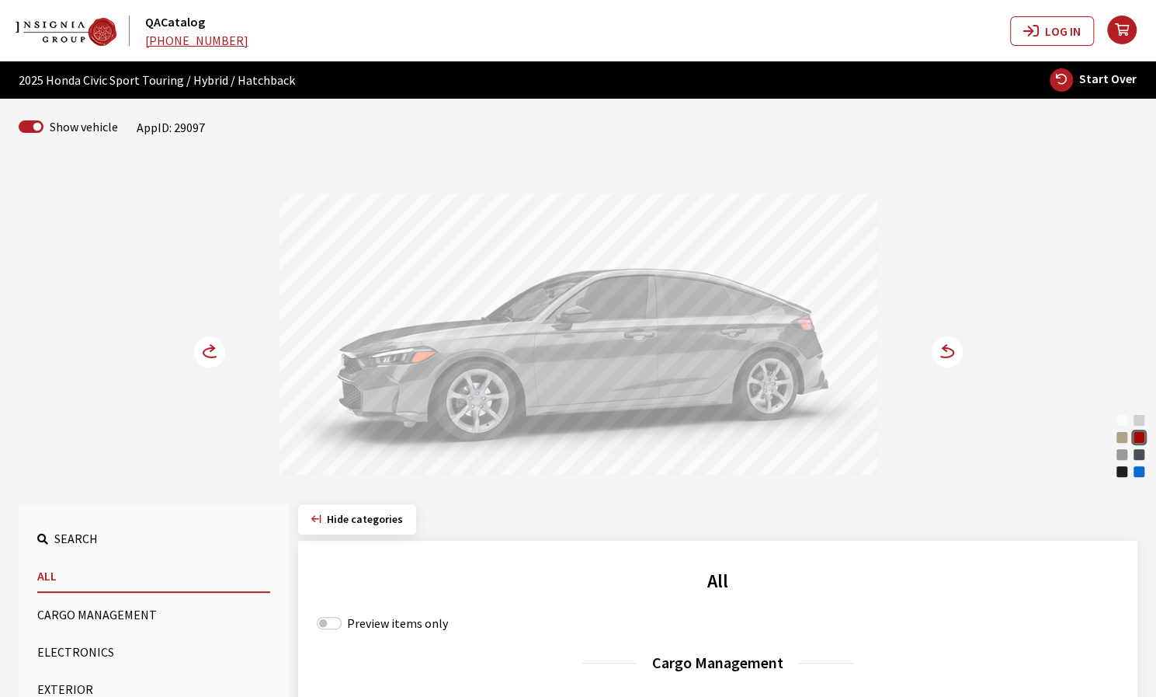
click at [665, 361] on div at bounding box center [579, 336] width 598 height 286
click at [214, 348] on icon at bounding box center [212, 348] width 4 height 6
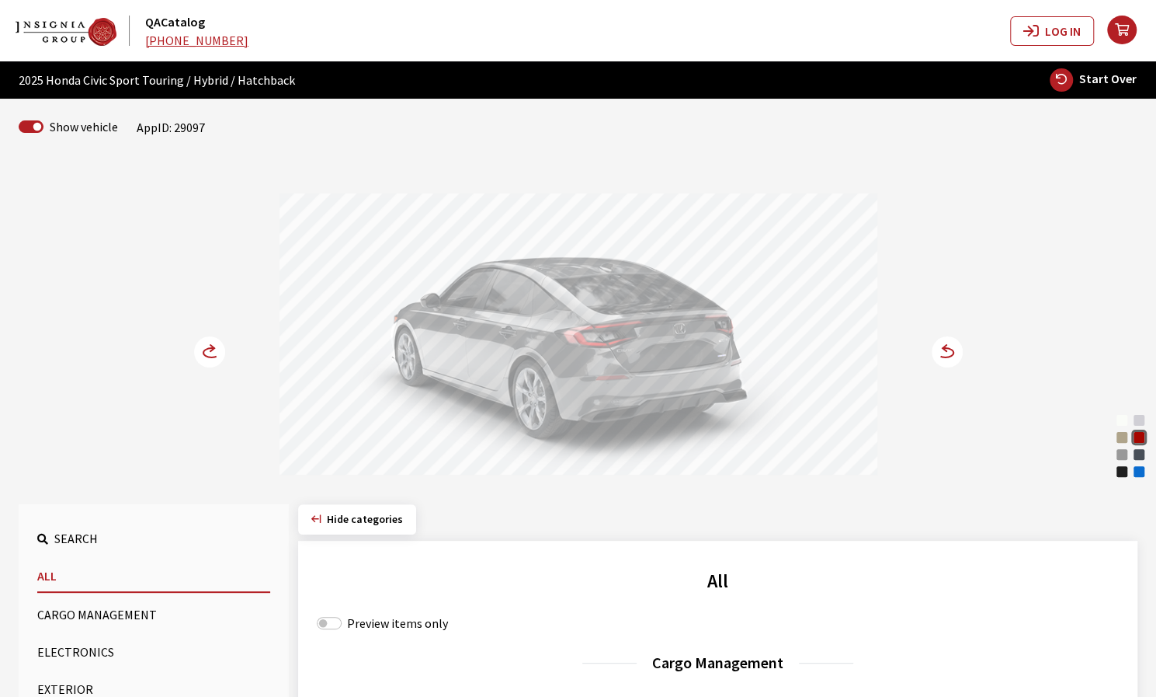
click at [1083, 87] on button "Start Over" at bounding box center [1093, 80] width 89 height 25
select select
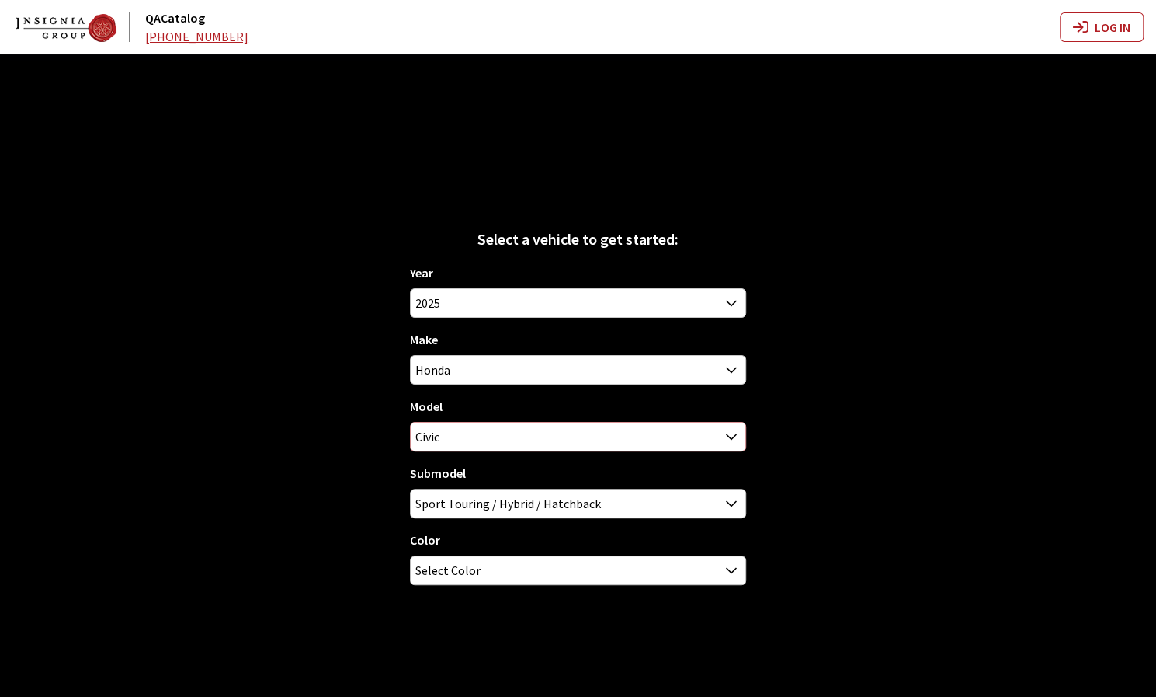
click at [679, 440] on span "Civic" at bounding box center [578, 437] width 334 height 28
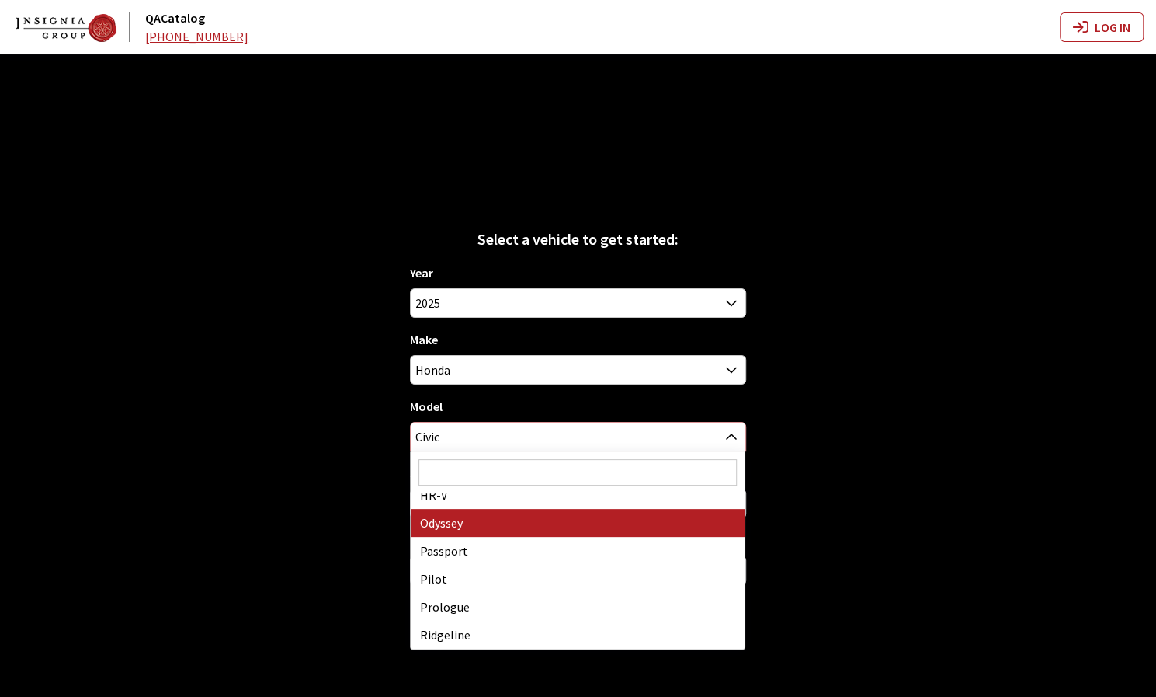
select select "233"
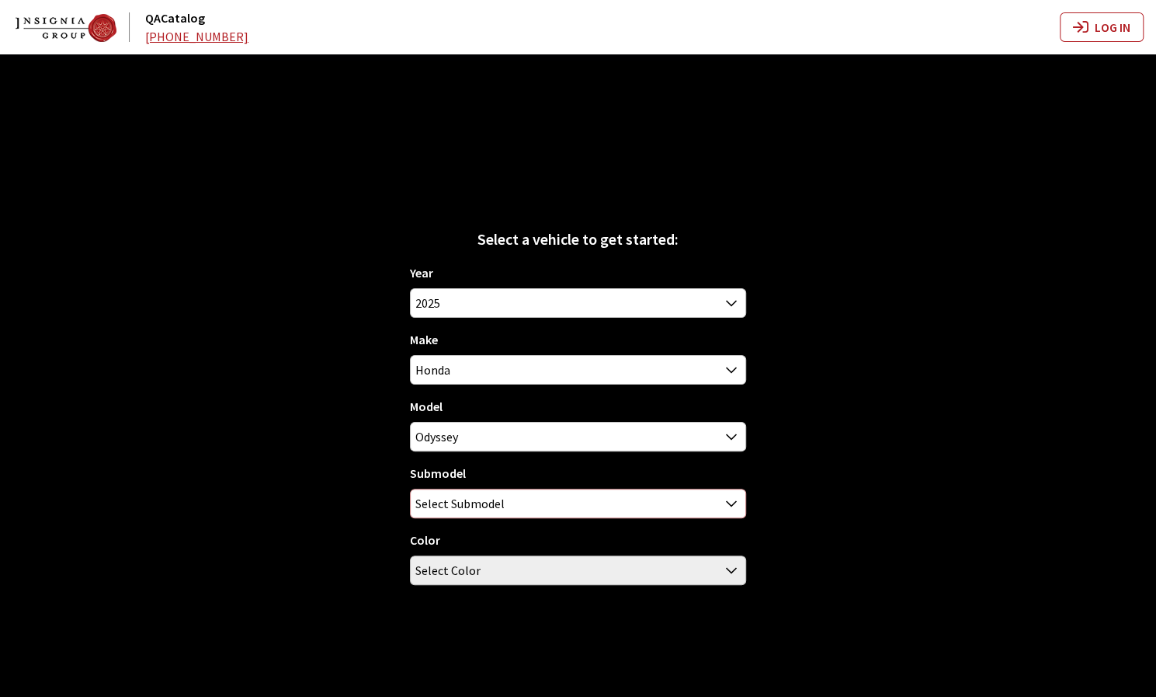
click at [612, 507] on span "Select Submodel" at bounding box center [578, 503] width 334 height 28
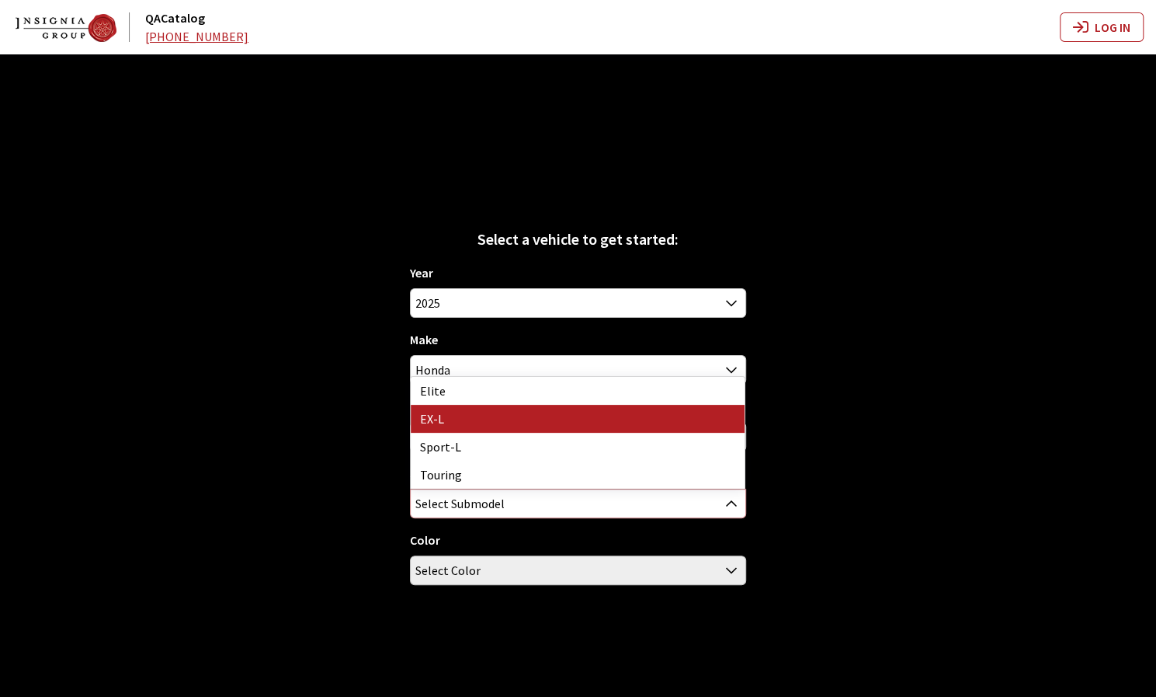
select select "306"
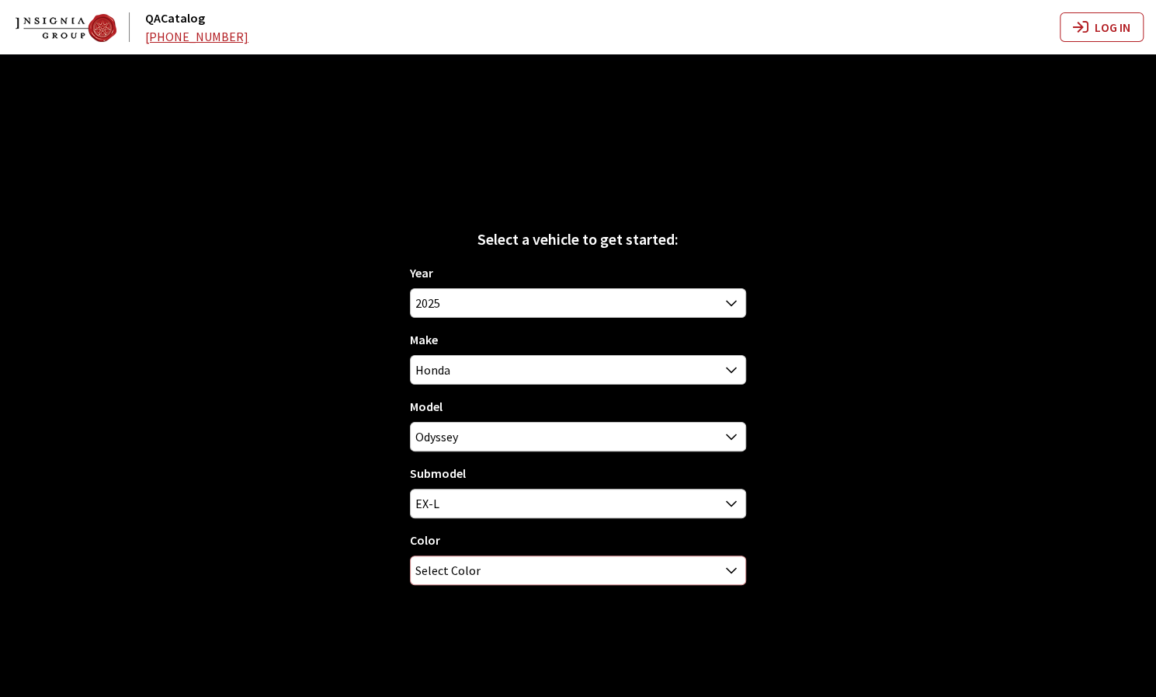
click at [556, 576] on span "Select Color" at bounding box center [578, 570] width 334 height 28
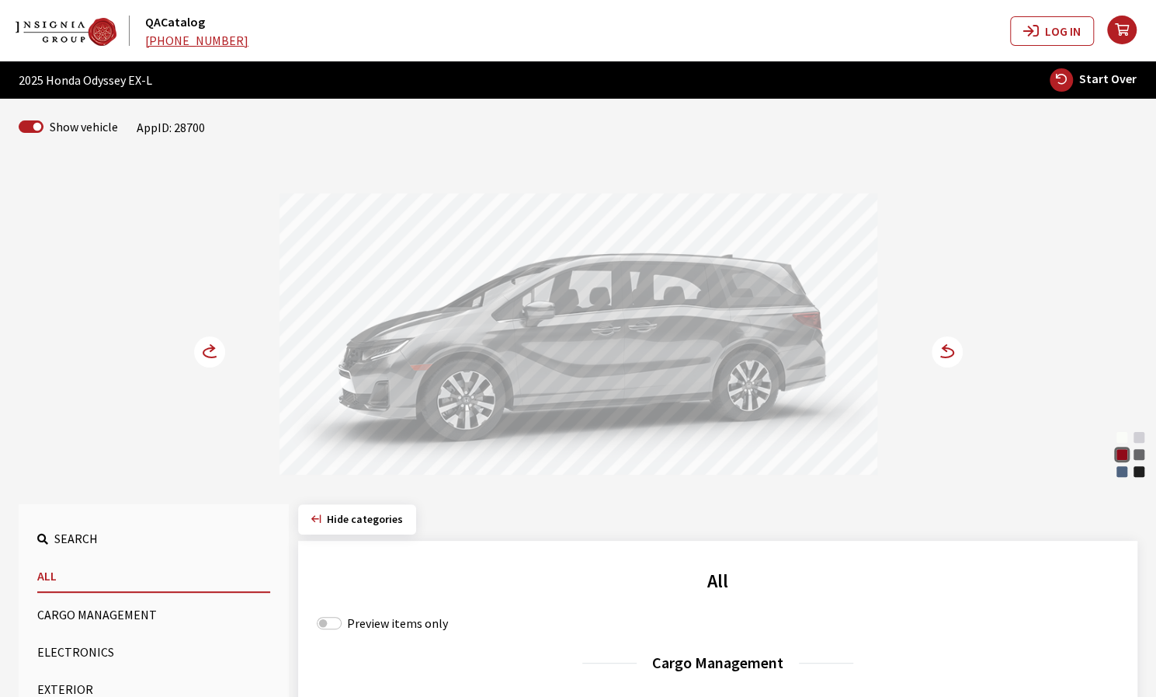
click at [945, 356] on icon at bounding box center [945, 352] width 16 height 9
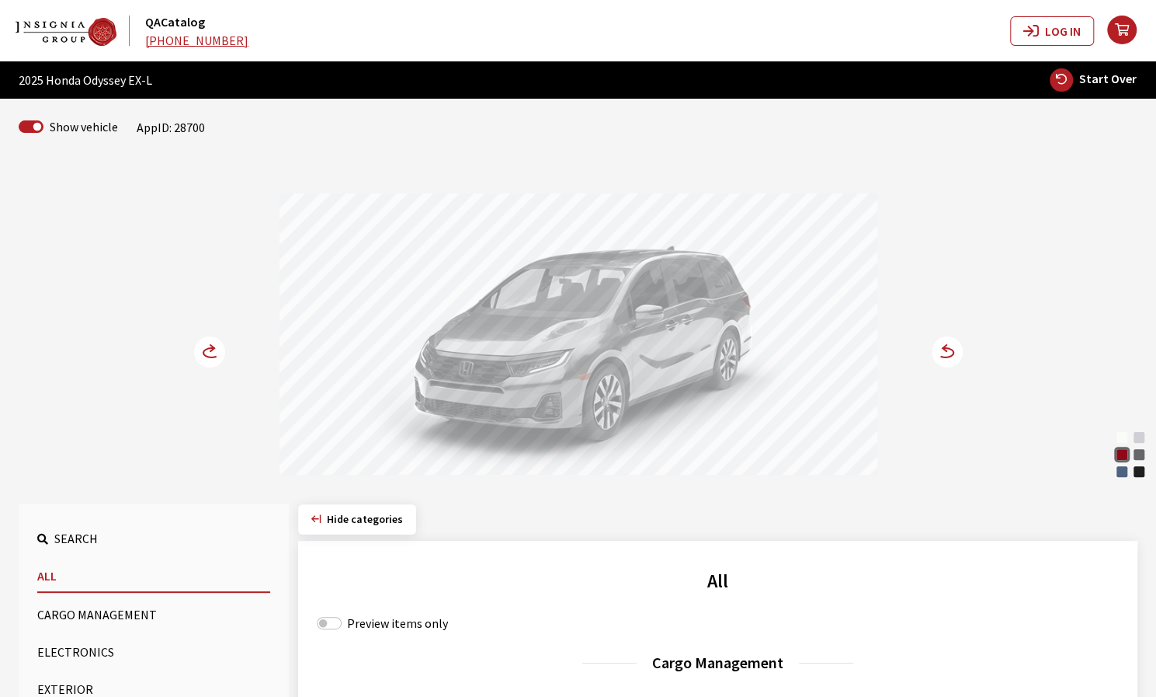
click at [1120, 471] on div "Smoke Blue Pearl" at bounding box center [1123, 472] width 16 height 16
click at [212, 350] on circle at bounding box center [209, 351] width 31 height 31
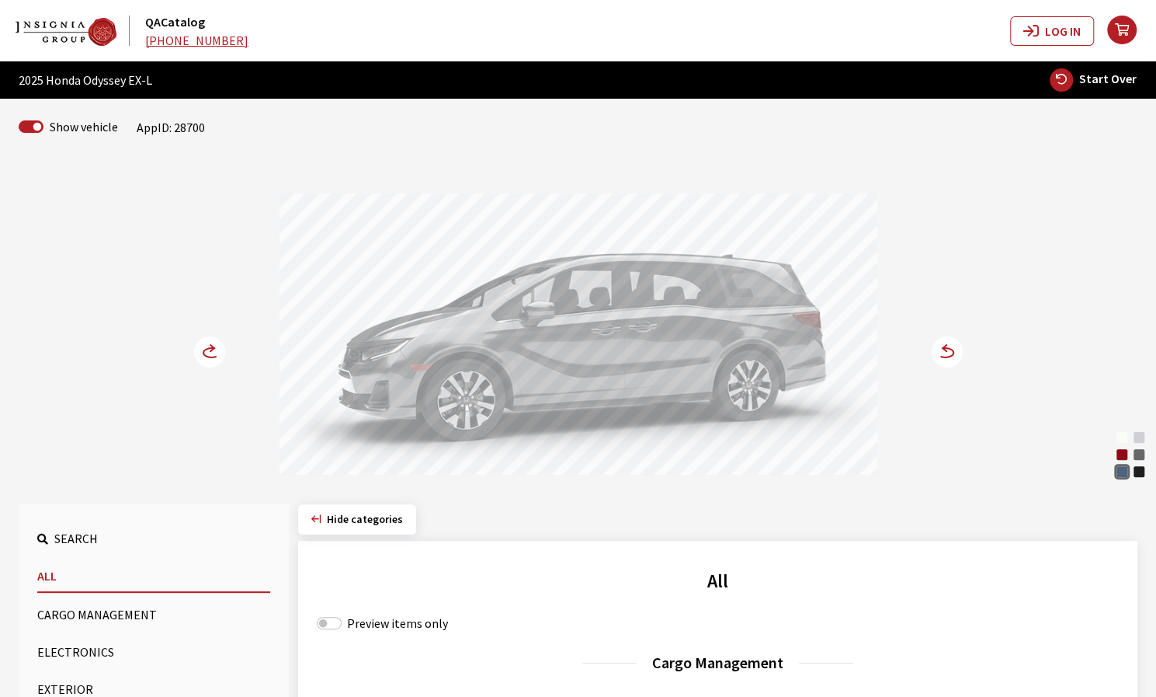
click at [200, 353] on circle at bounding box center [209, 351] width 31 height 31
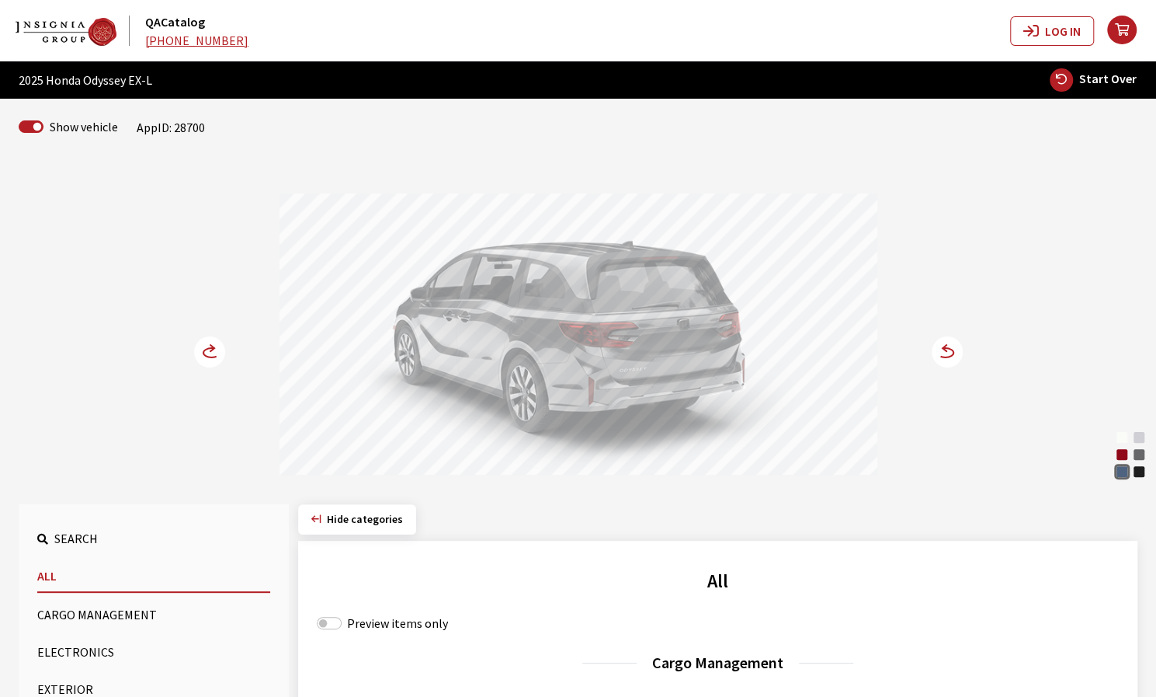
click at [1119, 453] on div "Radiant Red Metallic" at bounding box center [1123, 455] width 16 height 16
click at [1123, 468] on div "Smoke Blue Pearl" at bounding box center [1123, 472] width 16 height 16
click at [950, 352] on circle at bounding box center [947, 351] width 31 height 31
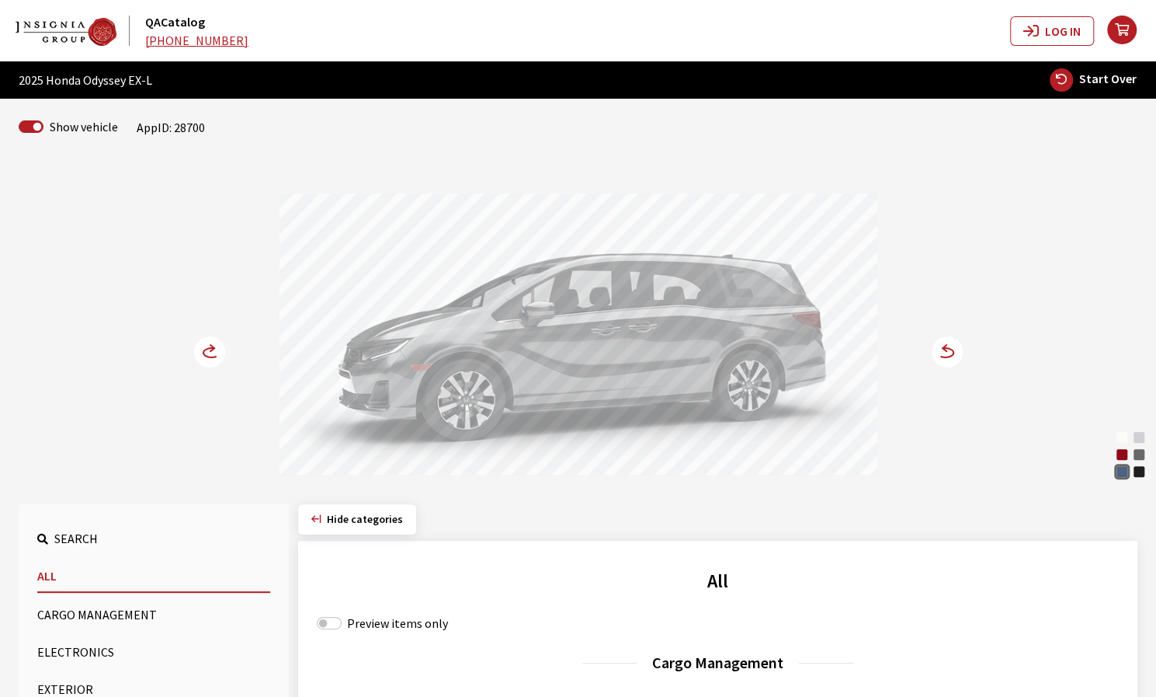
click at [713, 369] on div at bounding box center [579, 336] width 598 height 286
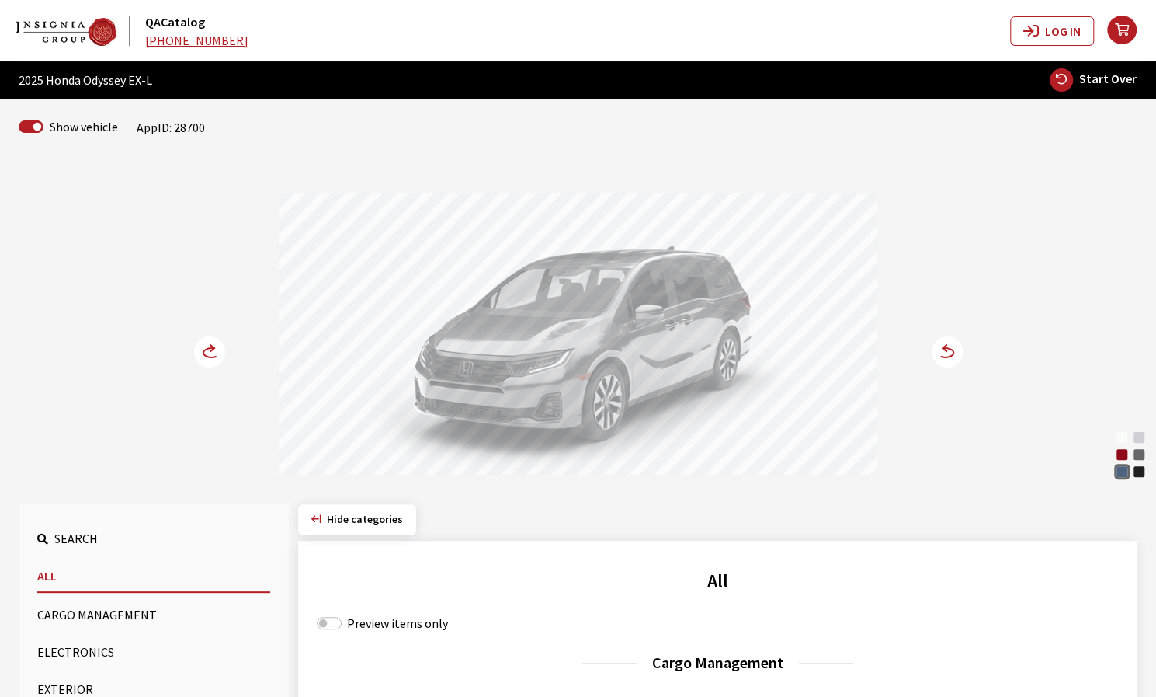
click at [1094, 83] on span "Start Over" at bounding box center [1108, 79] width 57 height 16
select select
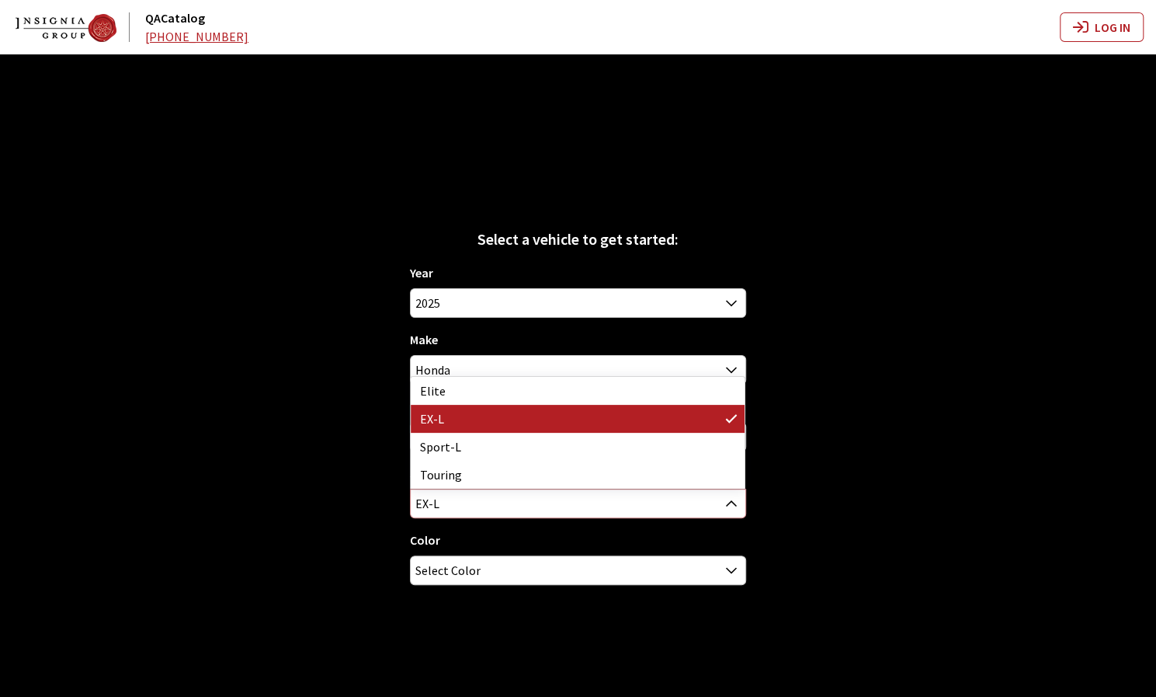
click at [679, 512] on span "EX-L" at bounding box center [578, 503] width 334 height 28
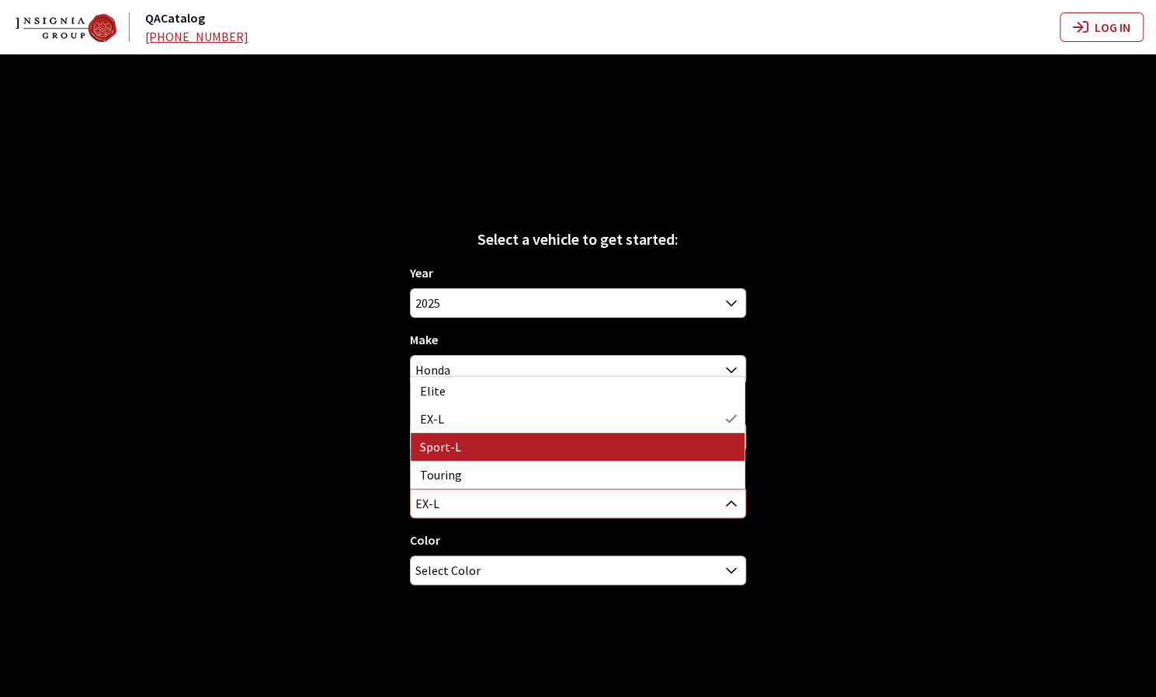
select select "4532"
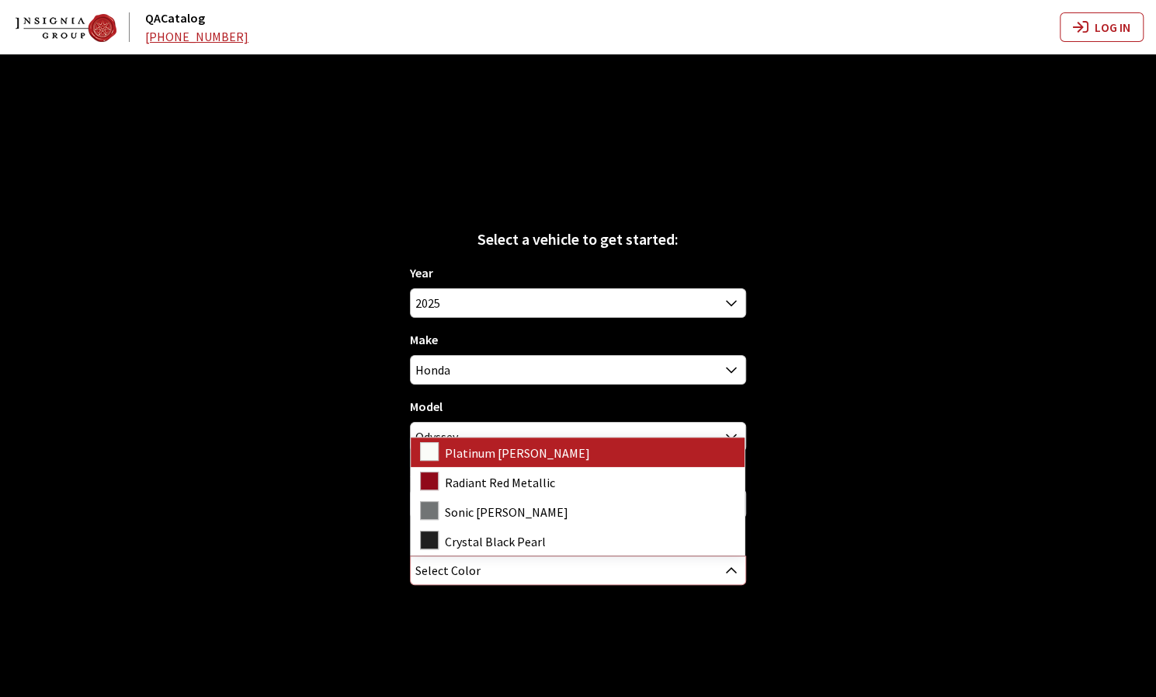
click at [569, 572] on span "Select Color" at bounding box center [578, 570] width 334 height 28
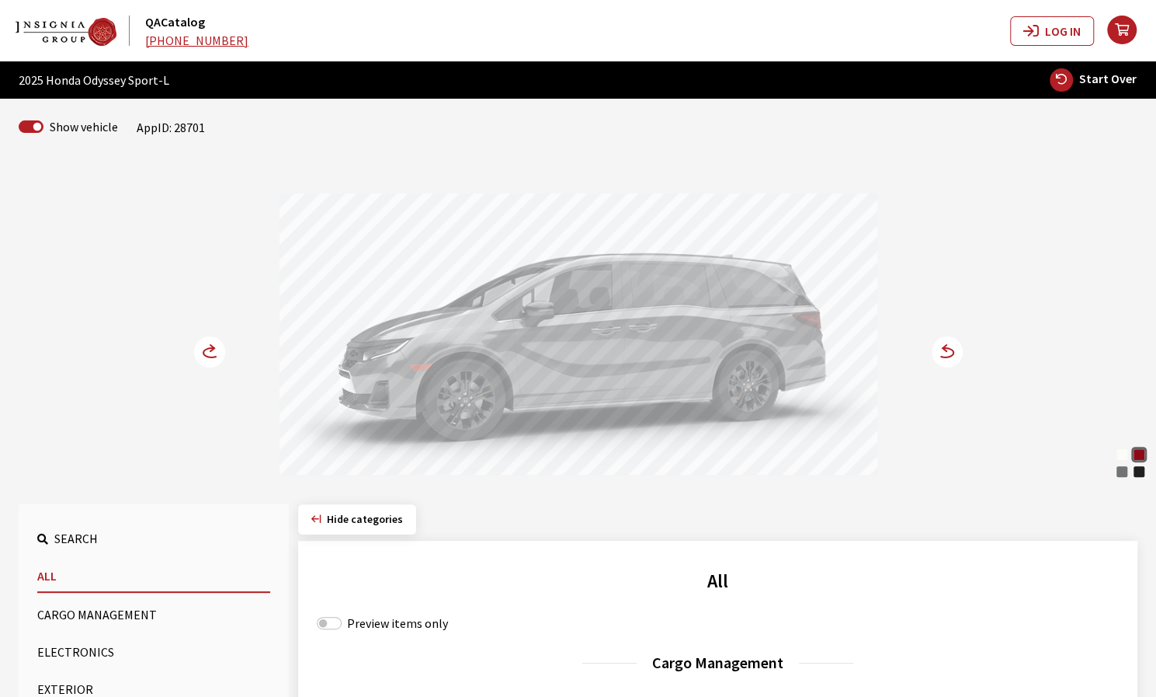
click at [947, 350] on circle at bounding box center [947, 351] width 31 height 31
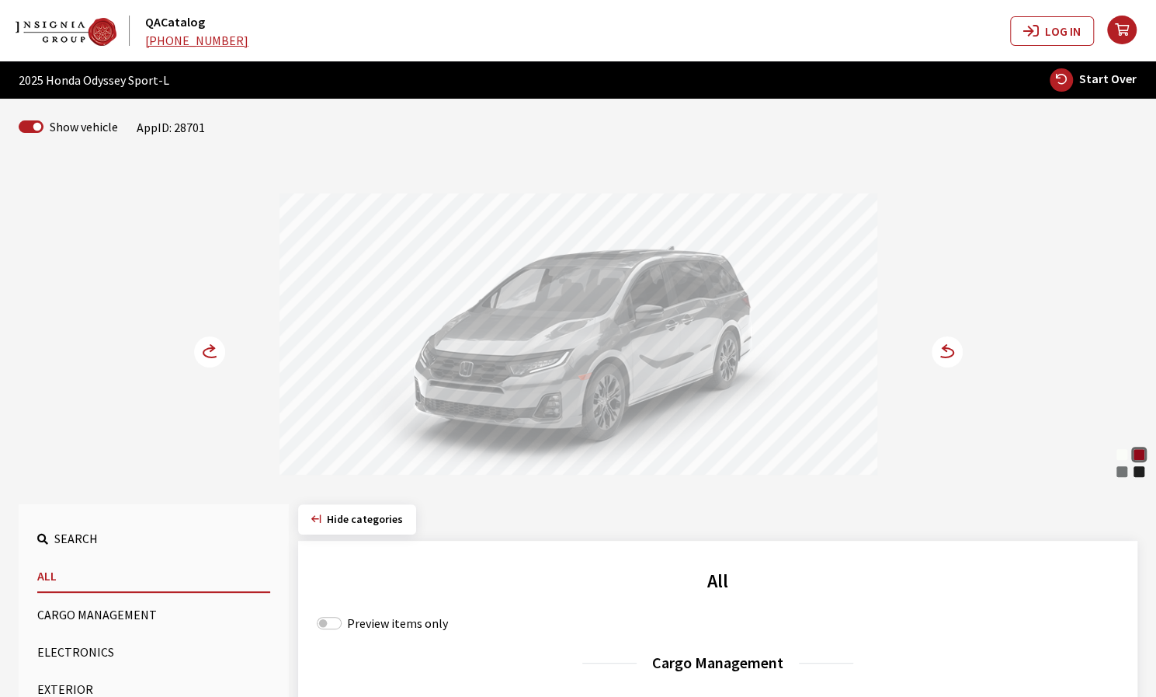
click at [206, 360] on circle at bounding box center [209, 351] width 31 height 31
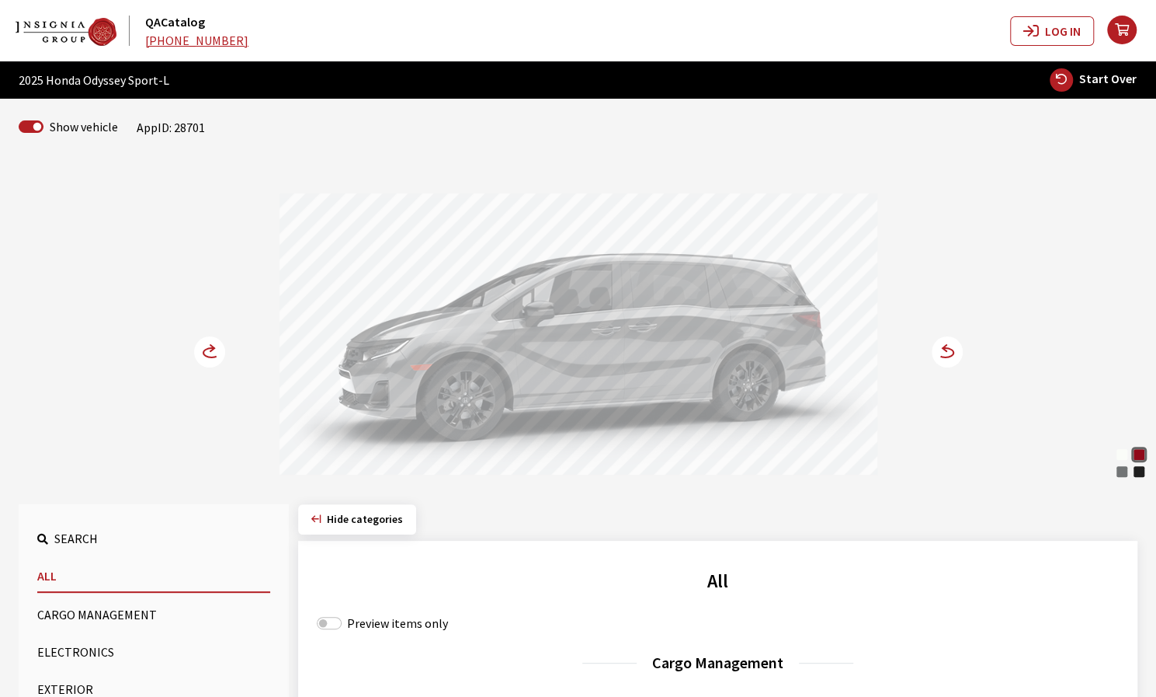
click at [211, 348] on icon at bounding box center [211, 352] width 16 height 9
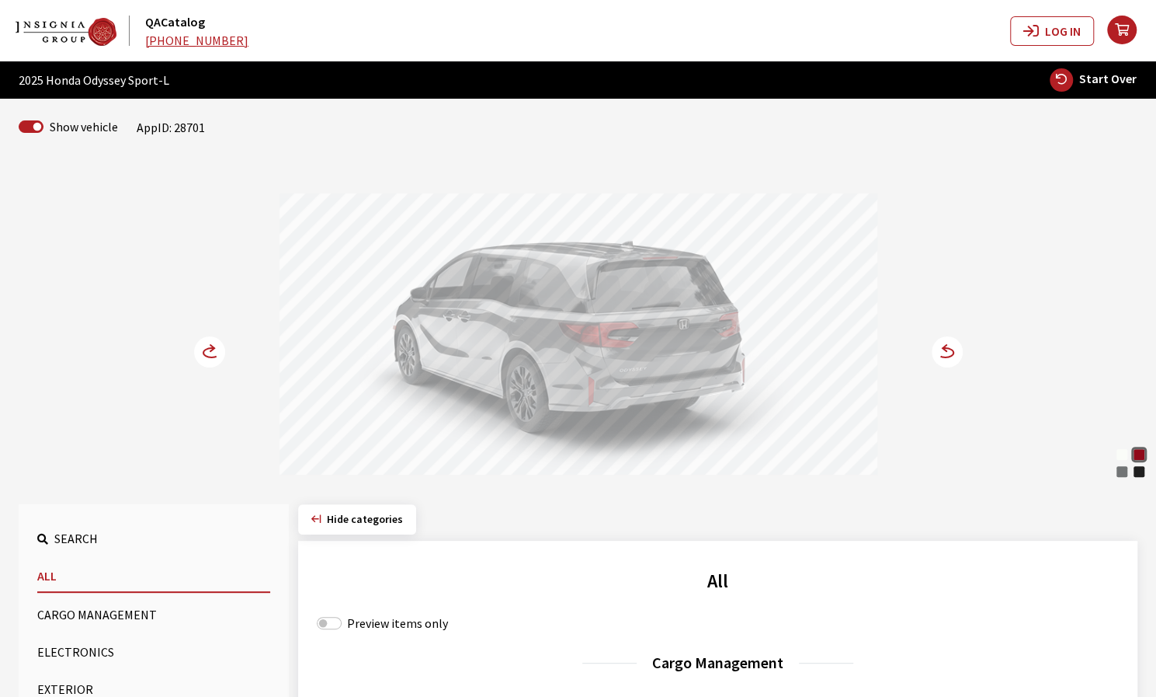
click at [1090, 82] on span "Start Over" at bounding box center [1108, 79] width 57 height 16
select select
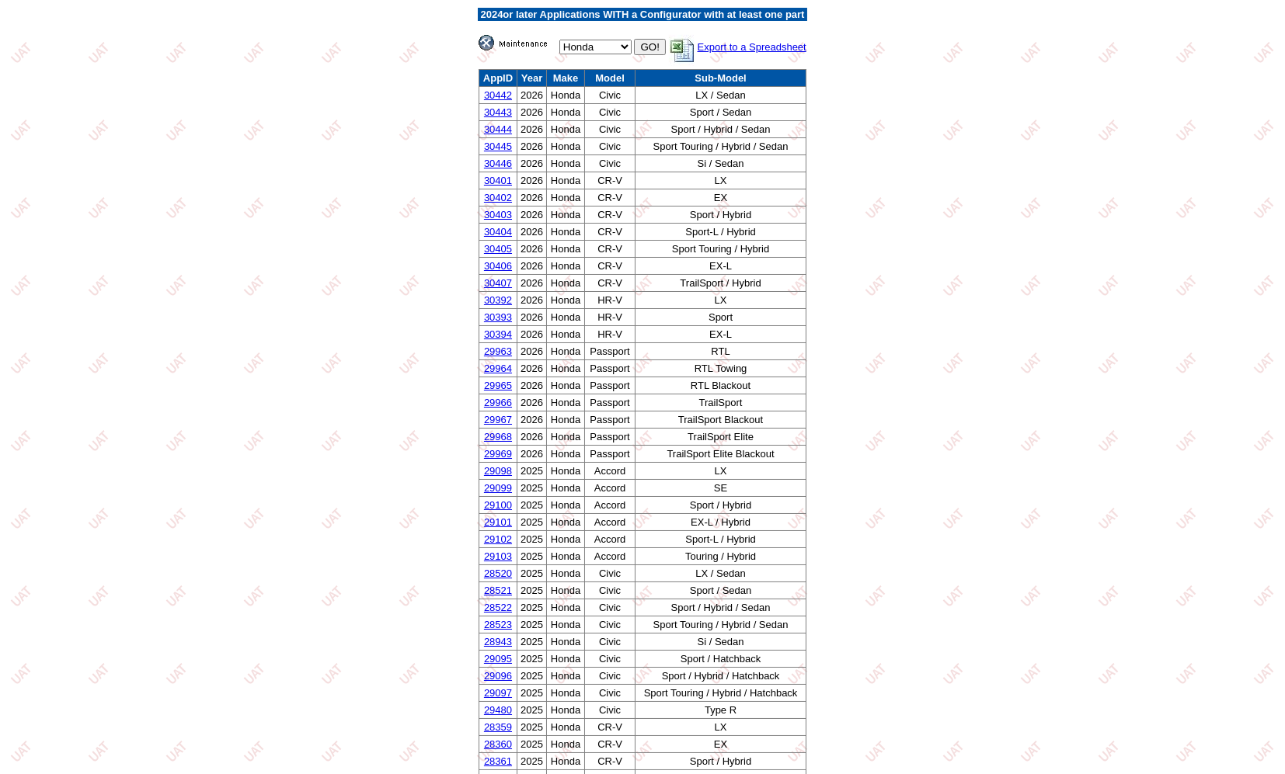
click at [523, 36] on img at bounding box center [517, 43] width 78 height 16
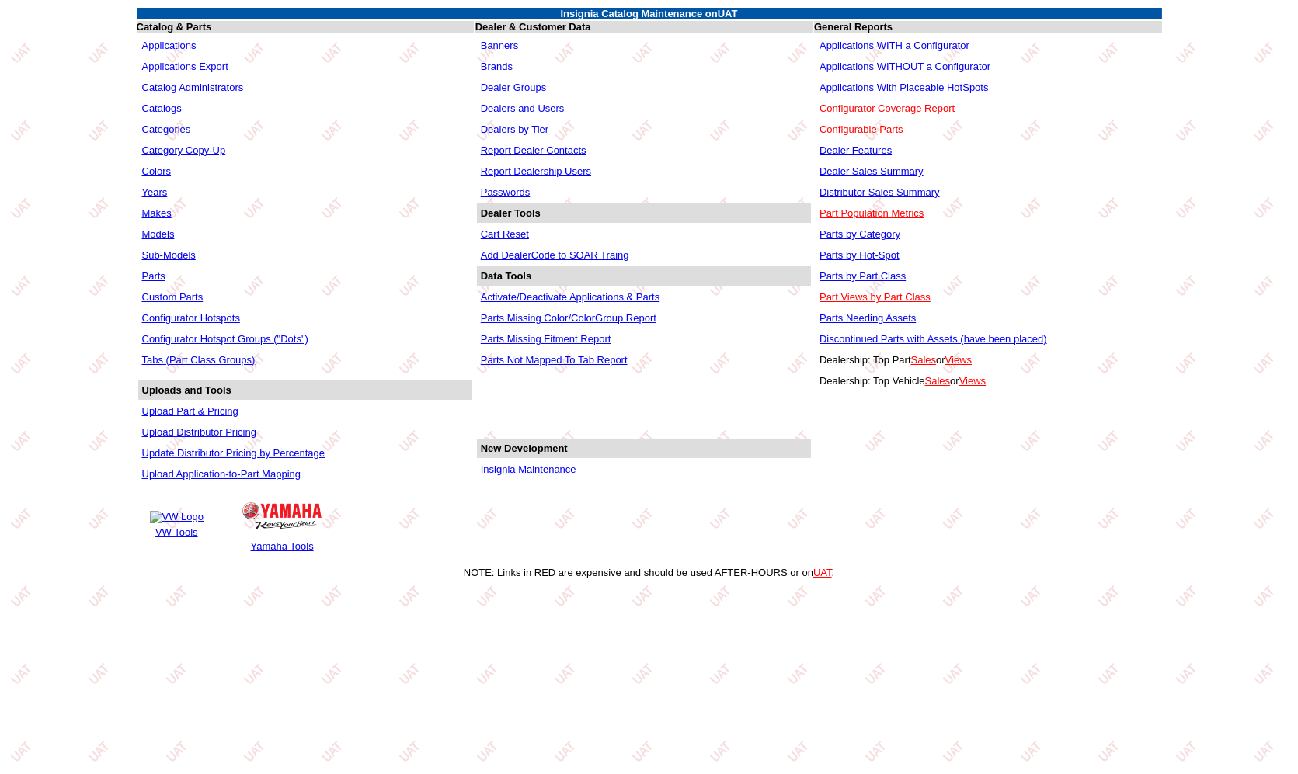
click at [881, 63] on link "Applications WITHOUT a Configurator" at bounding box center [904, 67] width 171 height 12
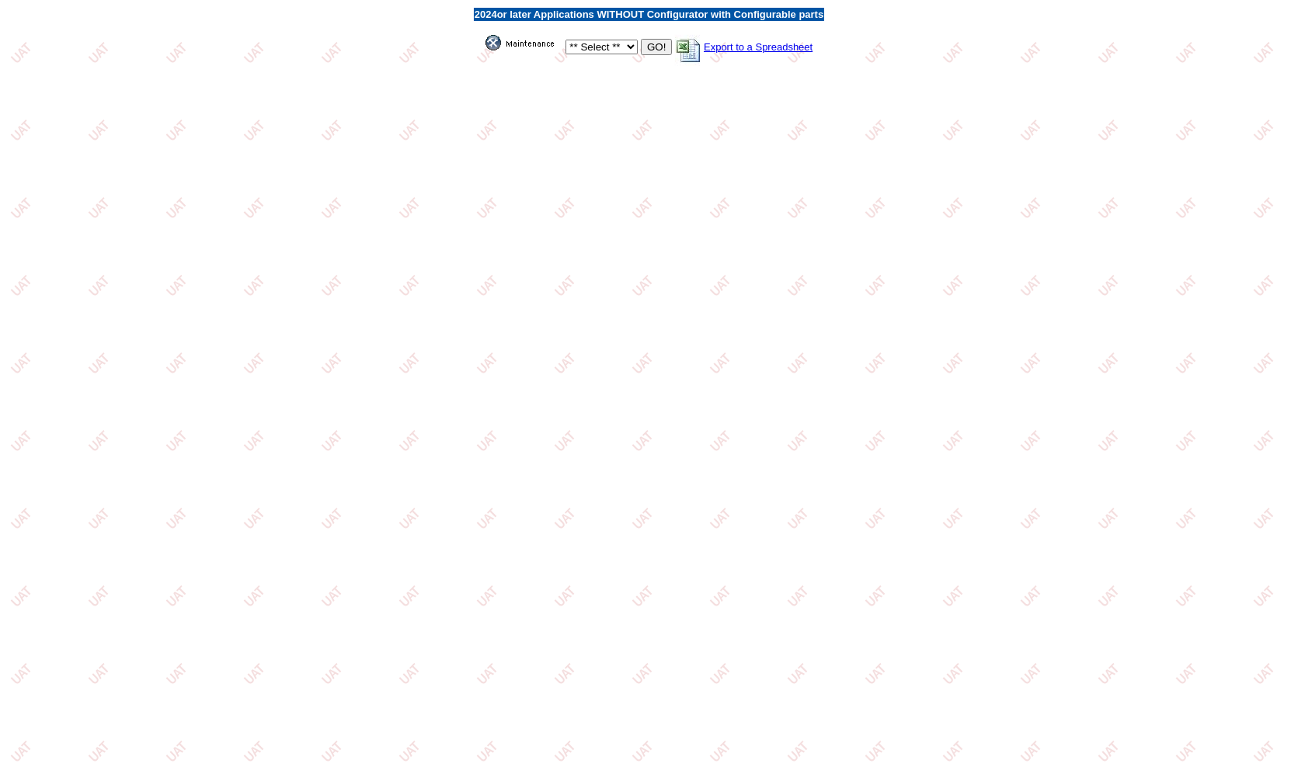
click at [607, 50] on select "** Select ** Acura Alfa Romeo Audi Bentley BMW DoubleTake [PERSON_NAME] Honda H…" at bounding box center [601, 47] width 72 height 15
select select "3"
click at [565, 40] on select "** Select ** Acura Alfa Romeo Audi Bentley BMW DoubleTake Ford GM Honda Hyundai…" at bounding box center [601, 47] width 72 height 15
click at [653, 44] on input "GO!" at bounding box center [656, 47] width 31 height 16
